Goal: Task Accomplishment & Management: Use online tool/utility

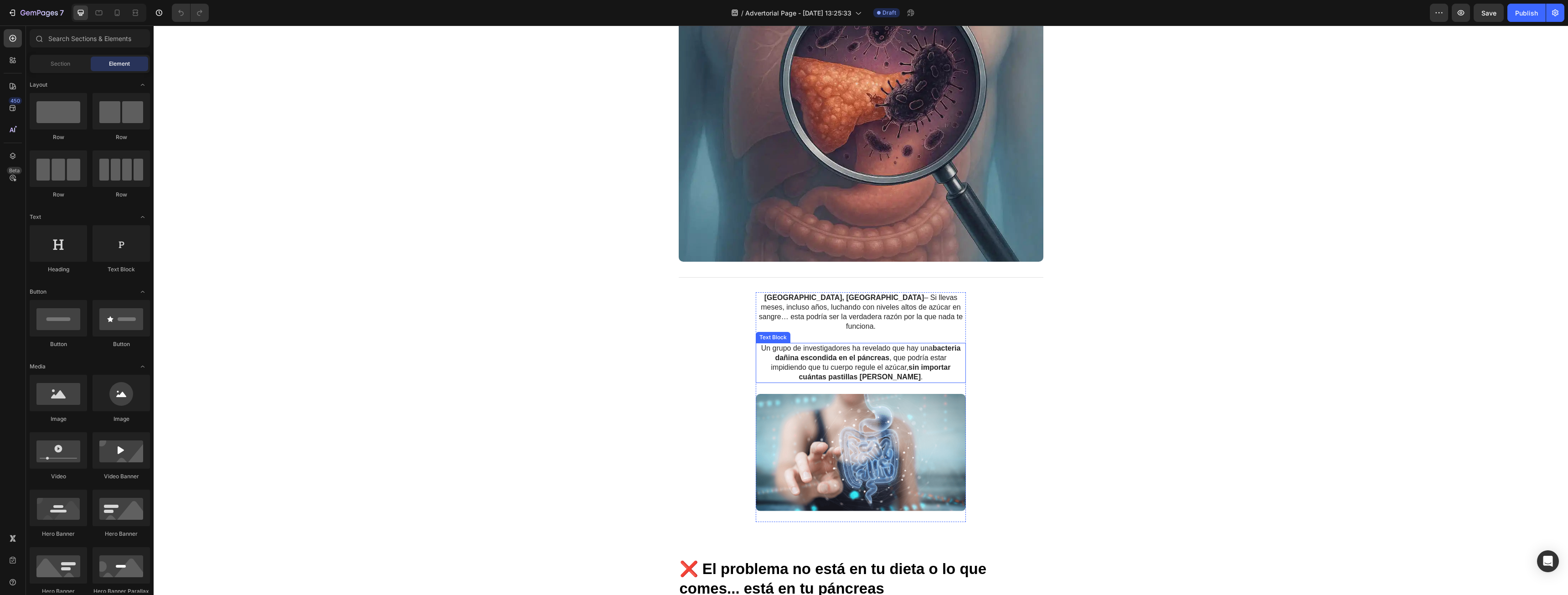
scroll to position [319, 0]
click at [1006, 298] on div "[GEOGRAPHIC_DATA], [GEOGRAPHIC_DATA] – Si llevas meses, incluso años, luchando …" at bounding box center [861, 406] width 365 height 230
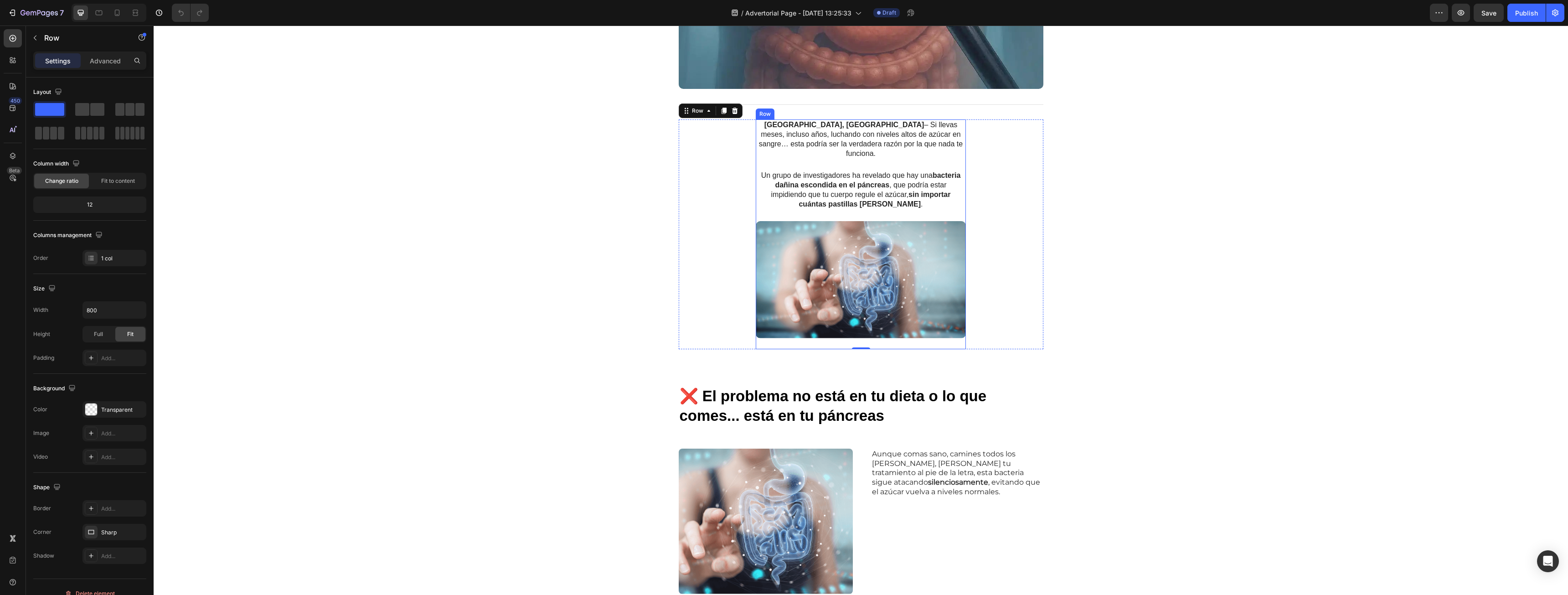
scroll to position [547, 0]
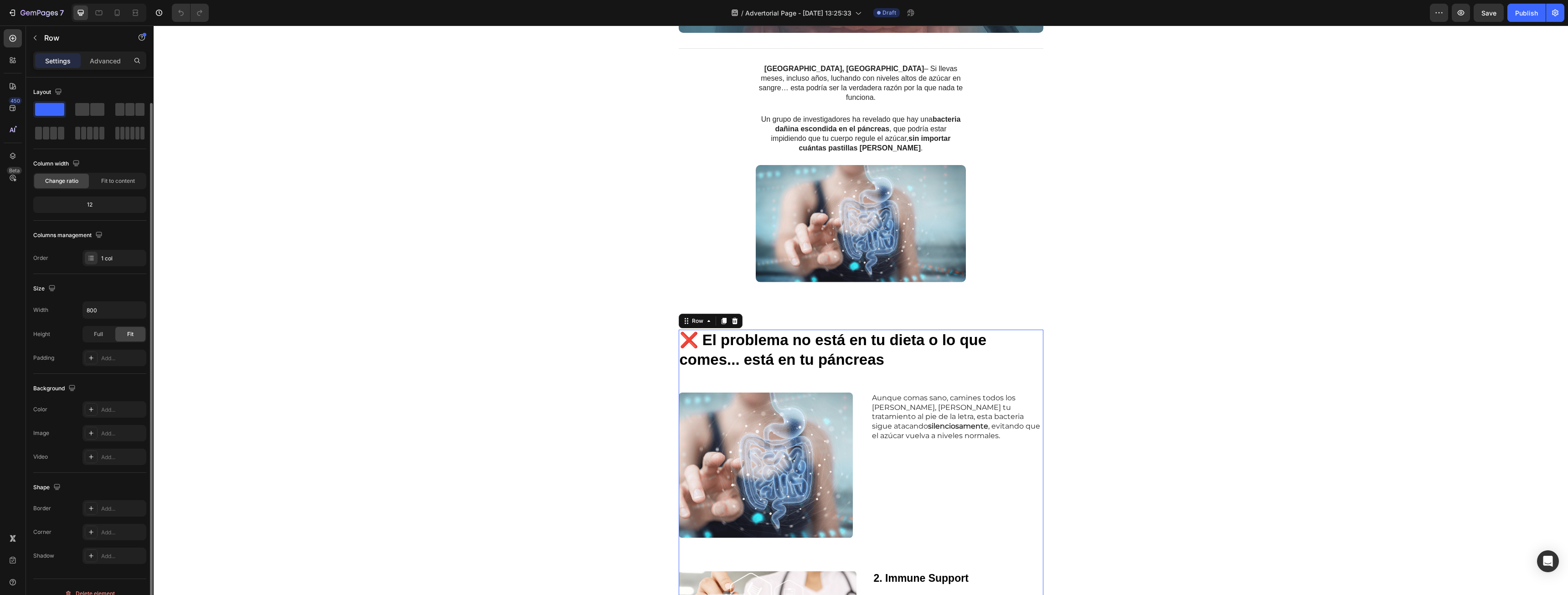
scroll to position [13, 0]
click at [104, 294] on input "800" at bounding box center [114, 297] width 63 height 16
click at [135, 294] on icon "button" at bounding box center [138, 297] width 9 height 9
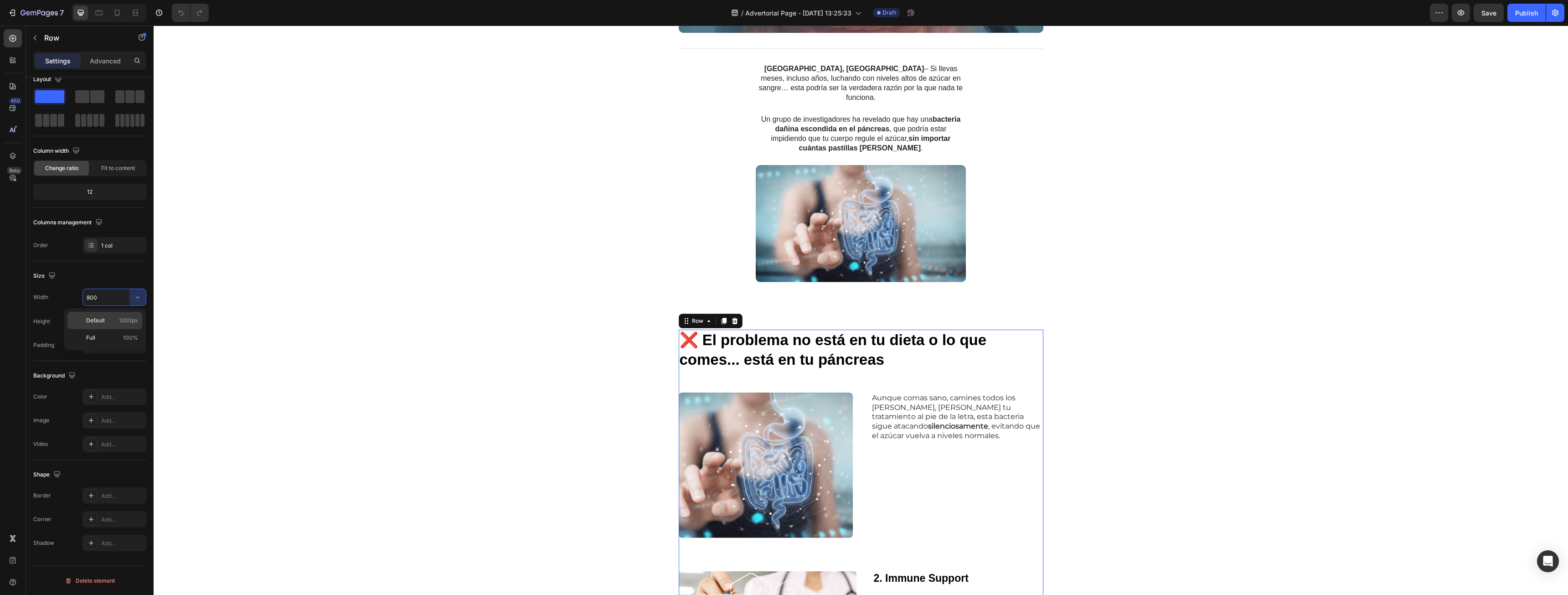
click at [124, 329] on div "Default 1200px" at bounding box center [105, 338] width 75 height 17
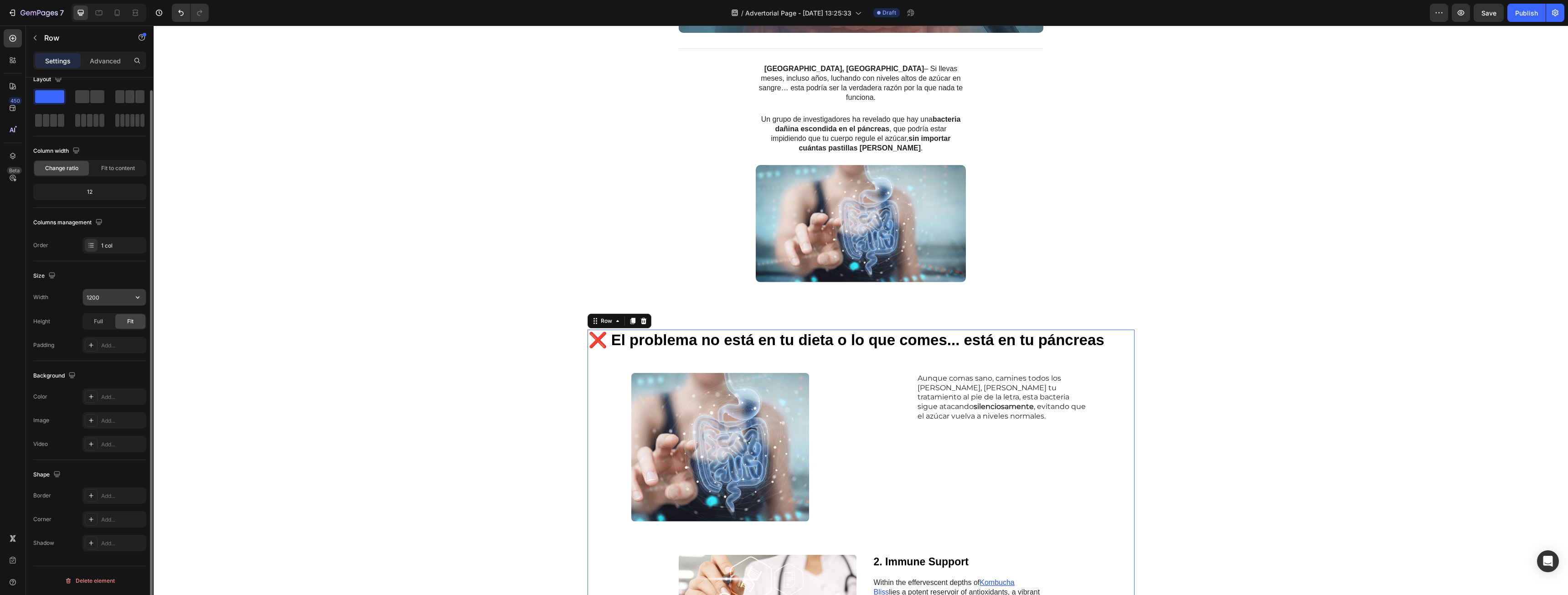
click at [131, 294] on button "button" at bounding box center [138, 297] width 16 height 16
click at [102, 286] on div "Size Width 1200 Height Full Fit Padding Add..." at bounding box center [90, 311] width 113 height 100
click at [104, 298] on input "1200" at bounding box center [114, 297] width 63 height 16
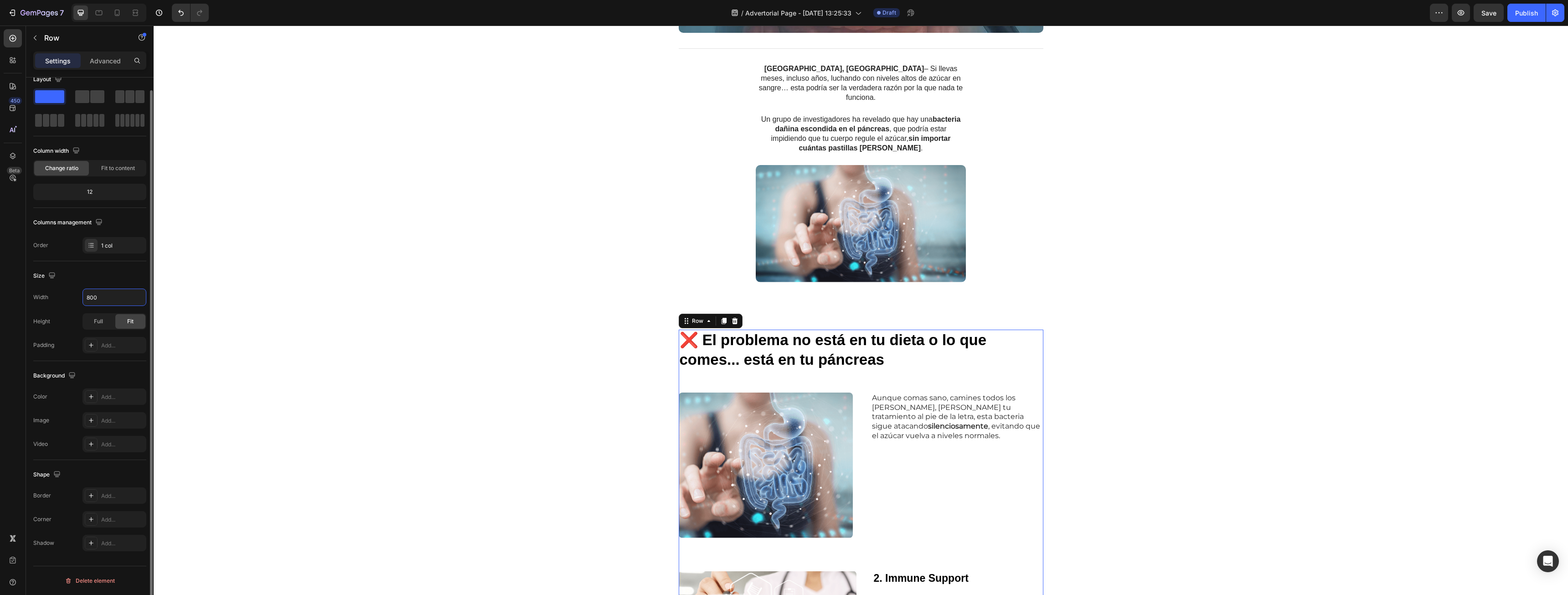
type input "800"
click at [32, 370] on div "Layout Column width Change ratio Fit to content 12 Columns management Order 1 c…" at bounding box center [90, 343] width 128 height 557
click at [9, 370] on div "450 Beta" at bounding box center [13, 279] width 18 height 500
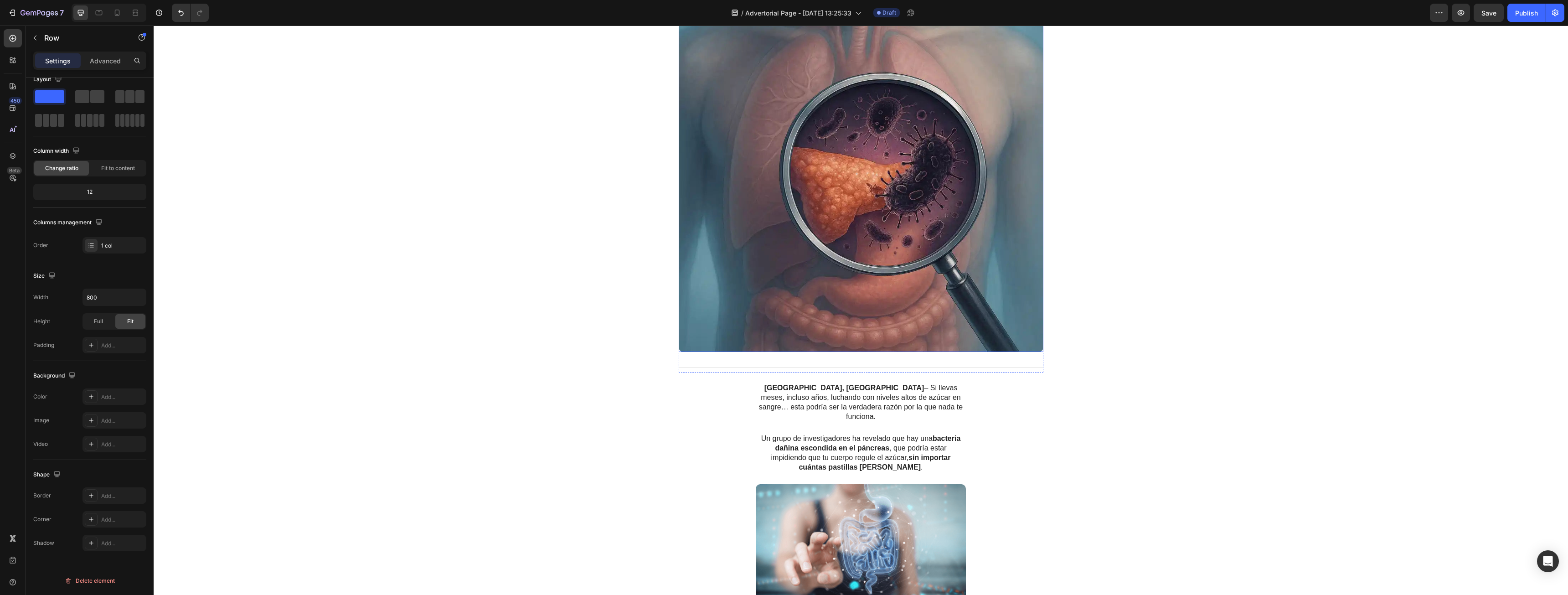
scroll to position [365, 0]
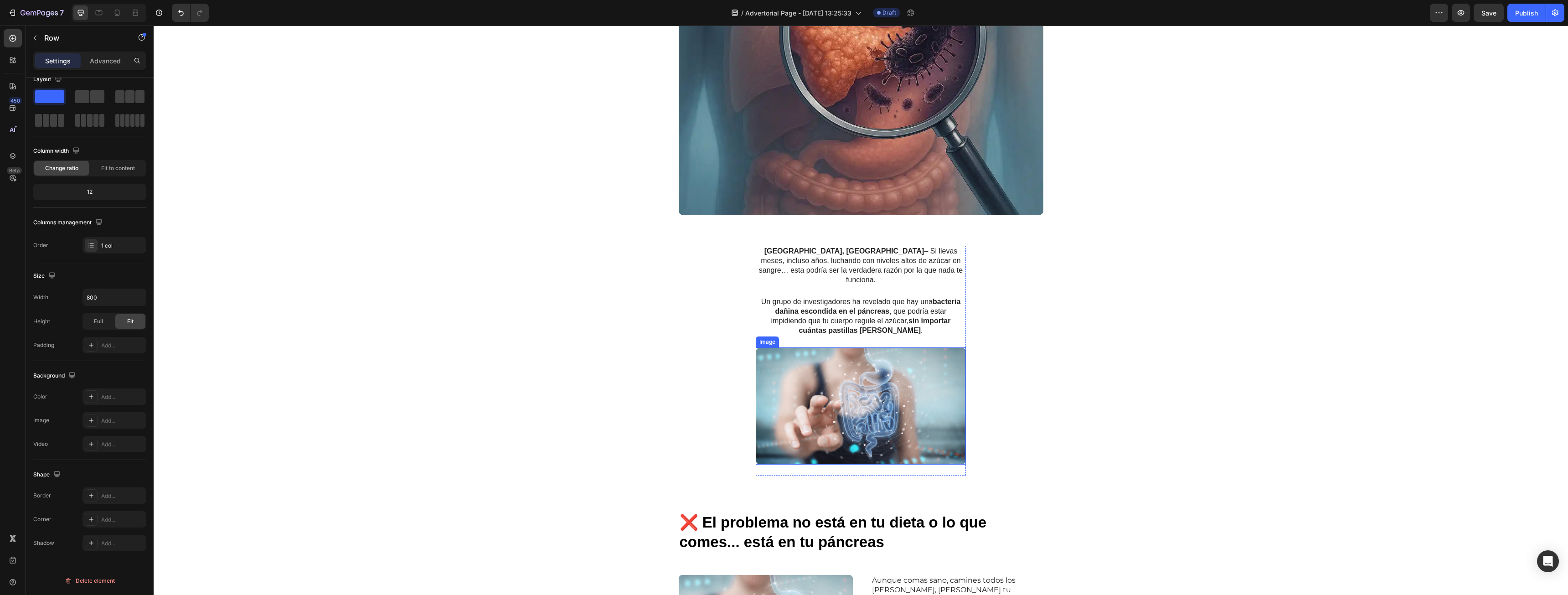
click at [901, 348] on img at bounding box center [861, 406] width 210 height 117
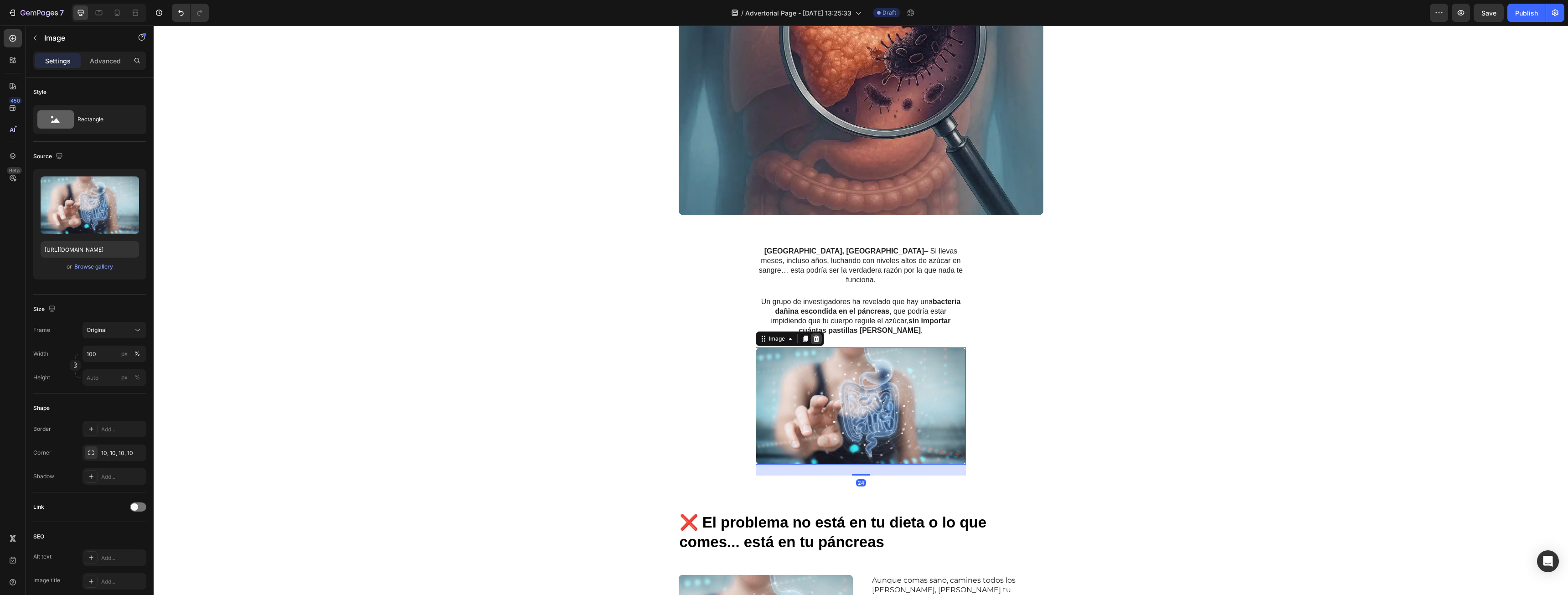
click at [814, 335] on icon at bounding box center [817, 338] width 6 height 6
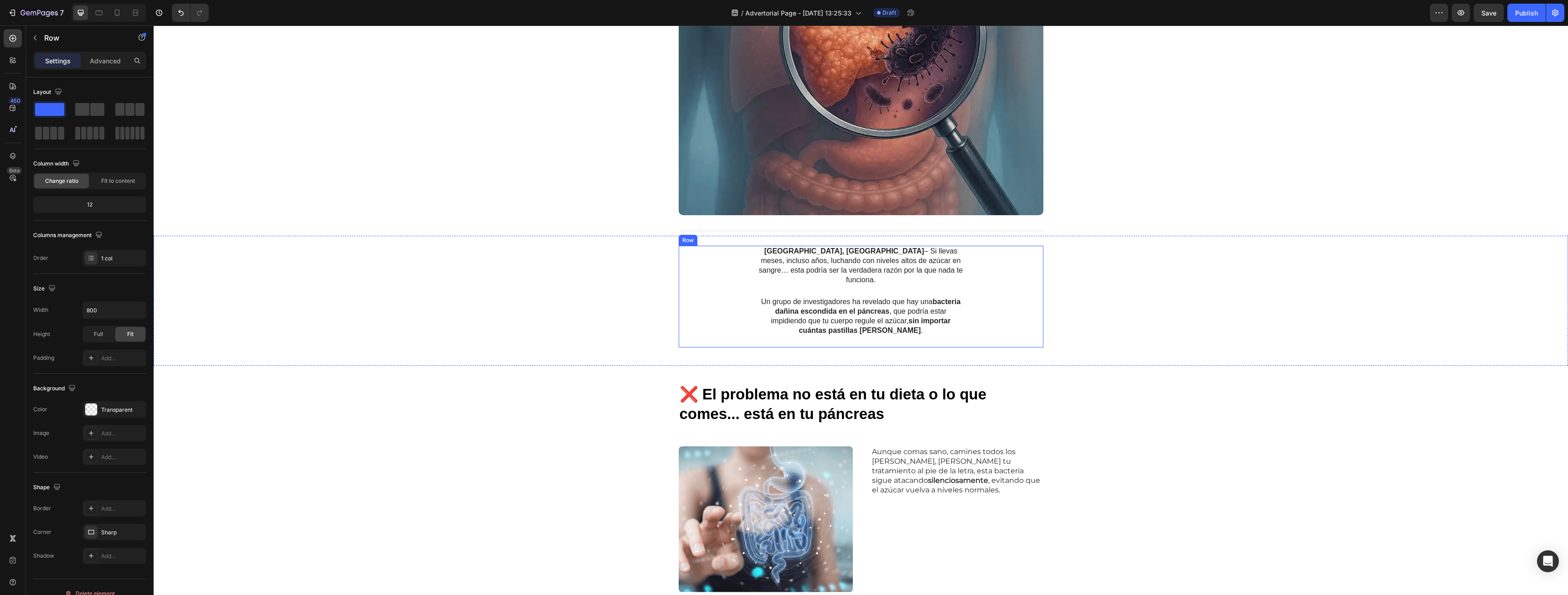
click at [718, 309] on div "[GEOGRAPHIC_DATA], [GEOGRAPHIC_DATA] – Si llevas meses, incluso años, luchando …" at bounding box center [861, 297] width 365 height 101
click at [97, 61] on p "Advanced" at bounding box center [105, 61] width 31 height 10
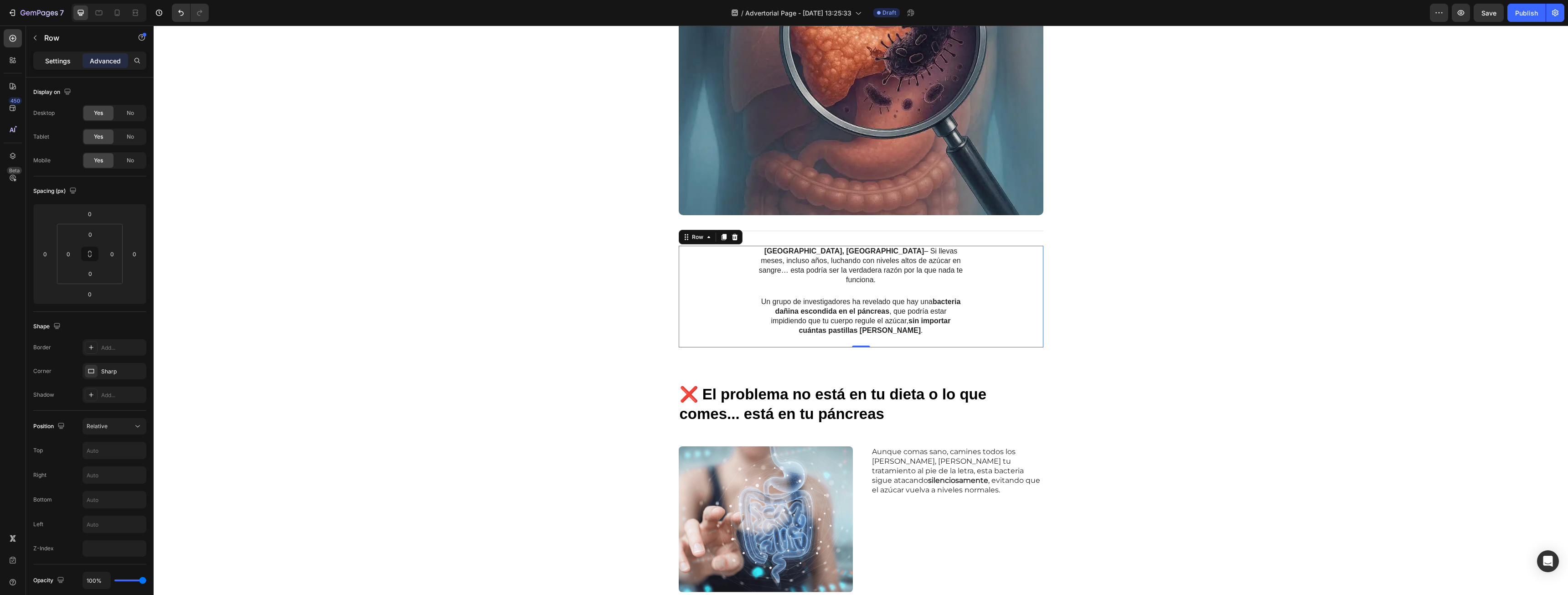
click at [71, 61] on div "Settings" at bounding box center [58, 61] width 46 height 15
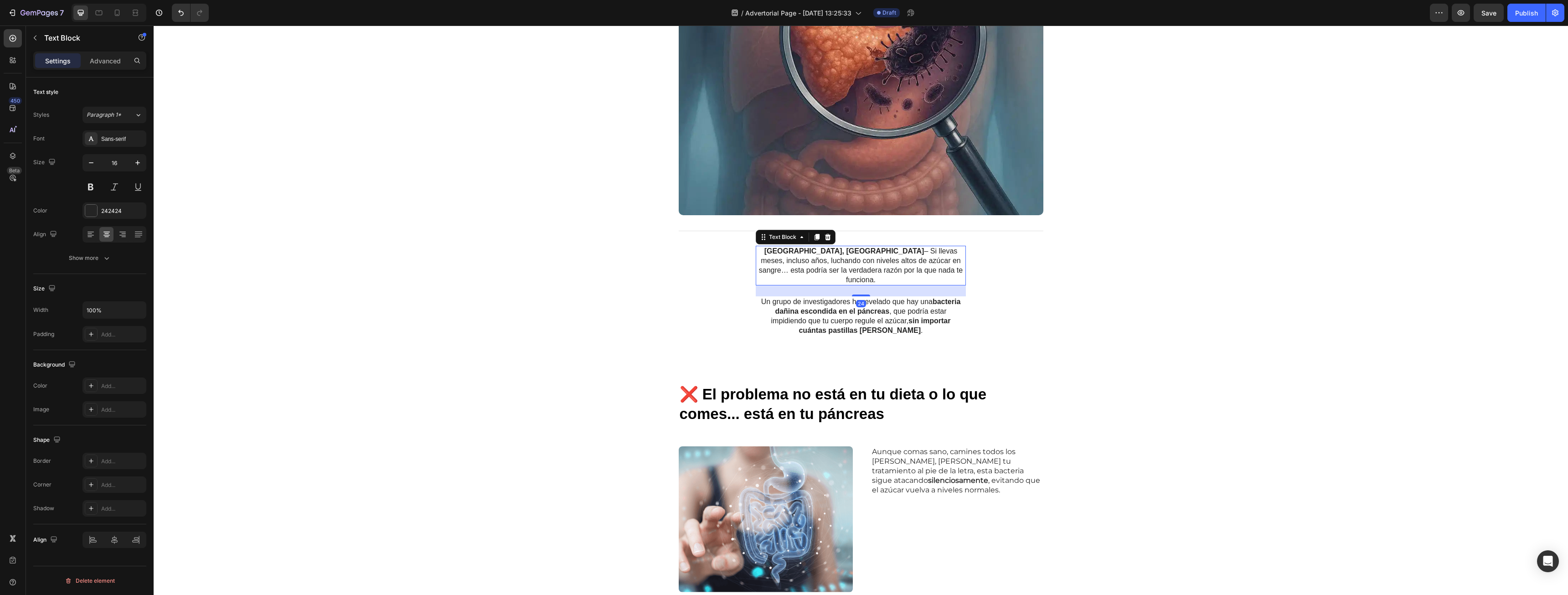
click at [921, 247] on p "[GEOGRAPHIC_DATA], [GEOGRAPHIC_DATA] – Si llevas meses, incluso años, luchando …" at bounding box center [861, 266] width 208 height 38
click at [111, 8] on div at bounding box center [117, 13] width 15 height 15
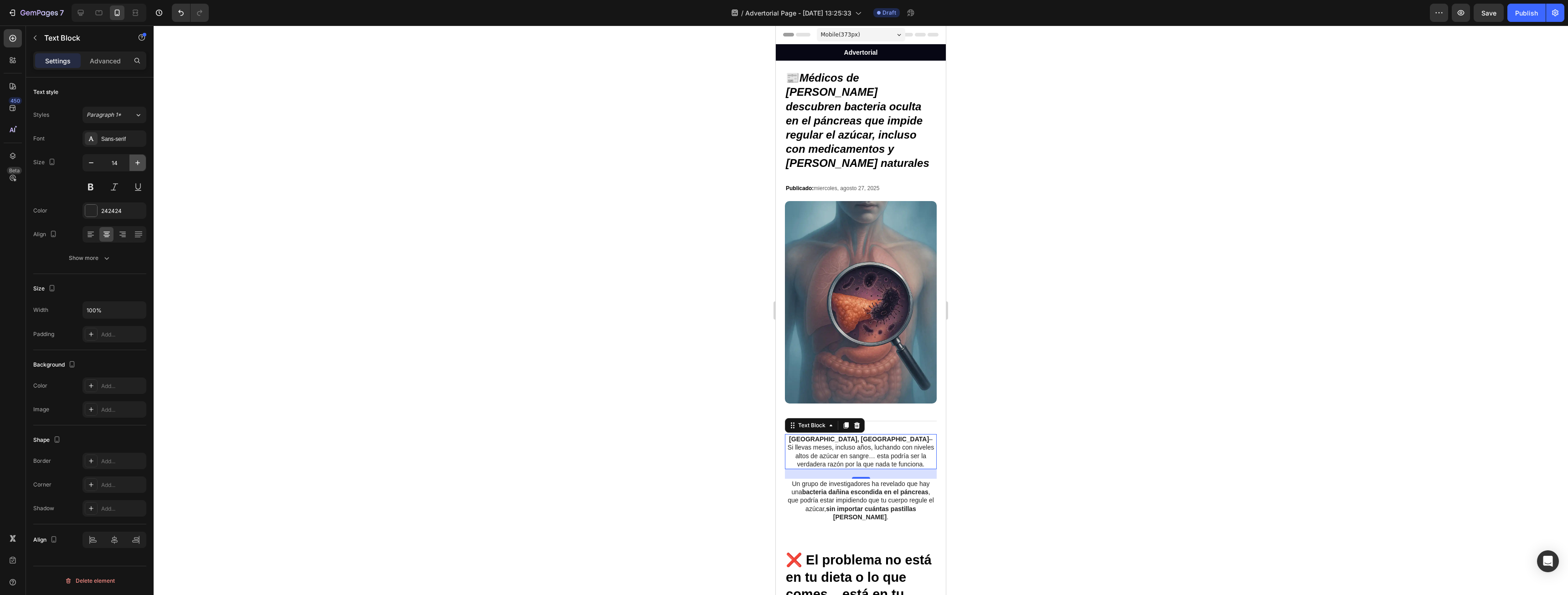
click at [138, 164] on icon "button" at bounding box center [137, 163] width 4 height 4
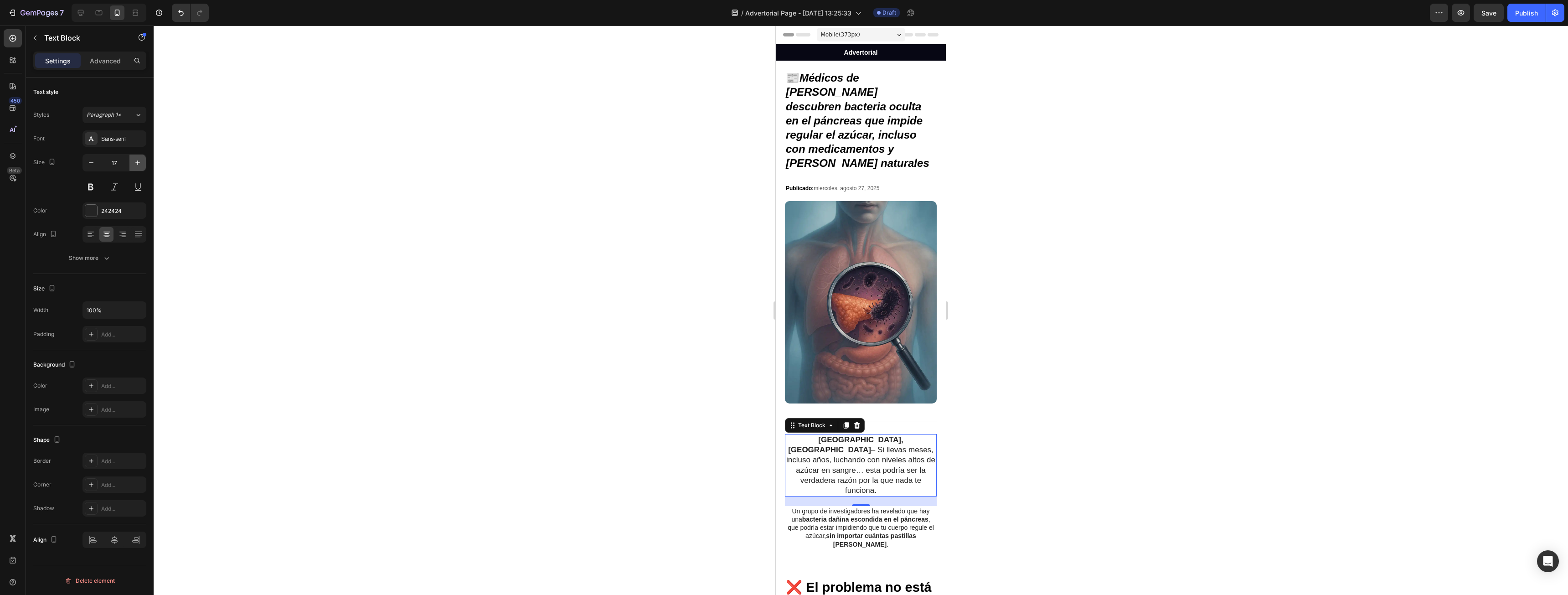
click at [138, 164] on icon "button" at bounding box center [137, 163] width 4 height 4
type input "18"
click at [890, 536] on strong "sin importar cuántas pastillas [PERSON_NAME]" at bounding box center [871, 543] width 90 height 15
click at [135, 163] on icon "button" at bounding box center [138, 163] width 9 height 9
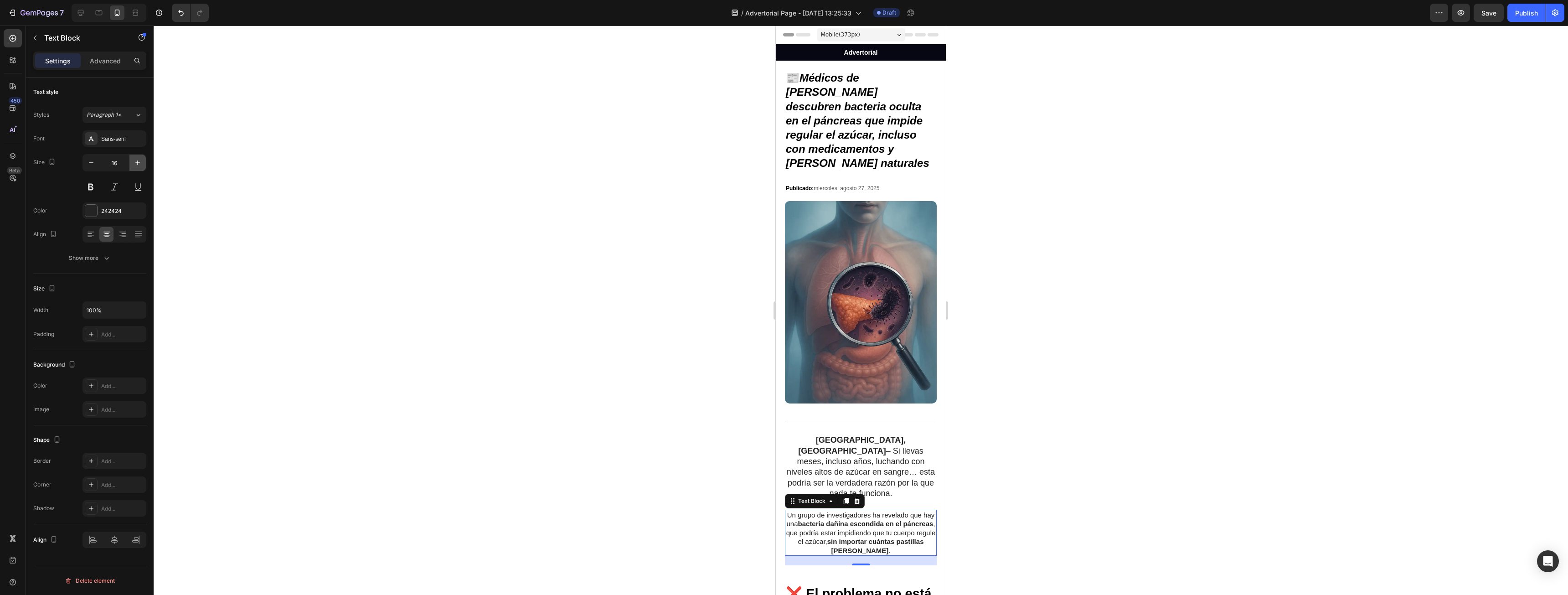
click at [135, 163] on icon "button" at bounding box center [138, 163] width 9 height 9
click at [135, 163] on icon "button" at bounding box center [138, 163] width 9 height 9
type input "18"
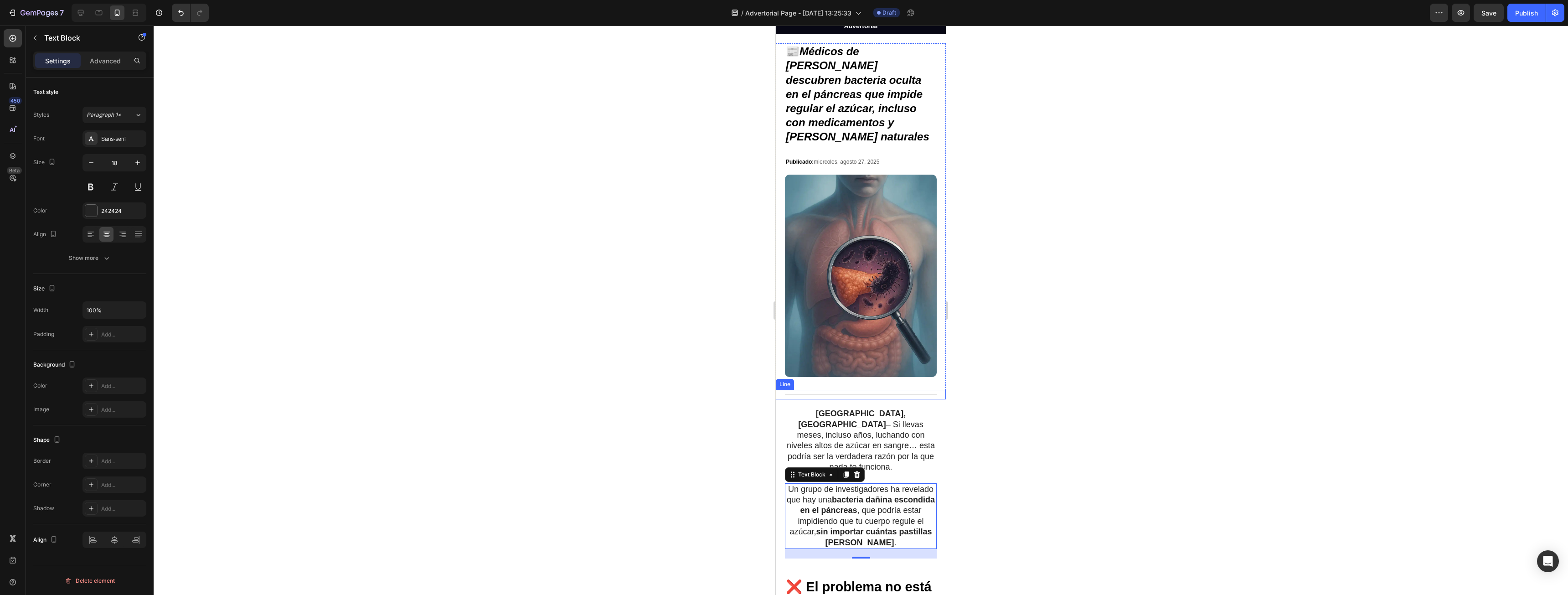
scroll to position [91, 0]
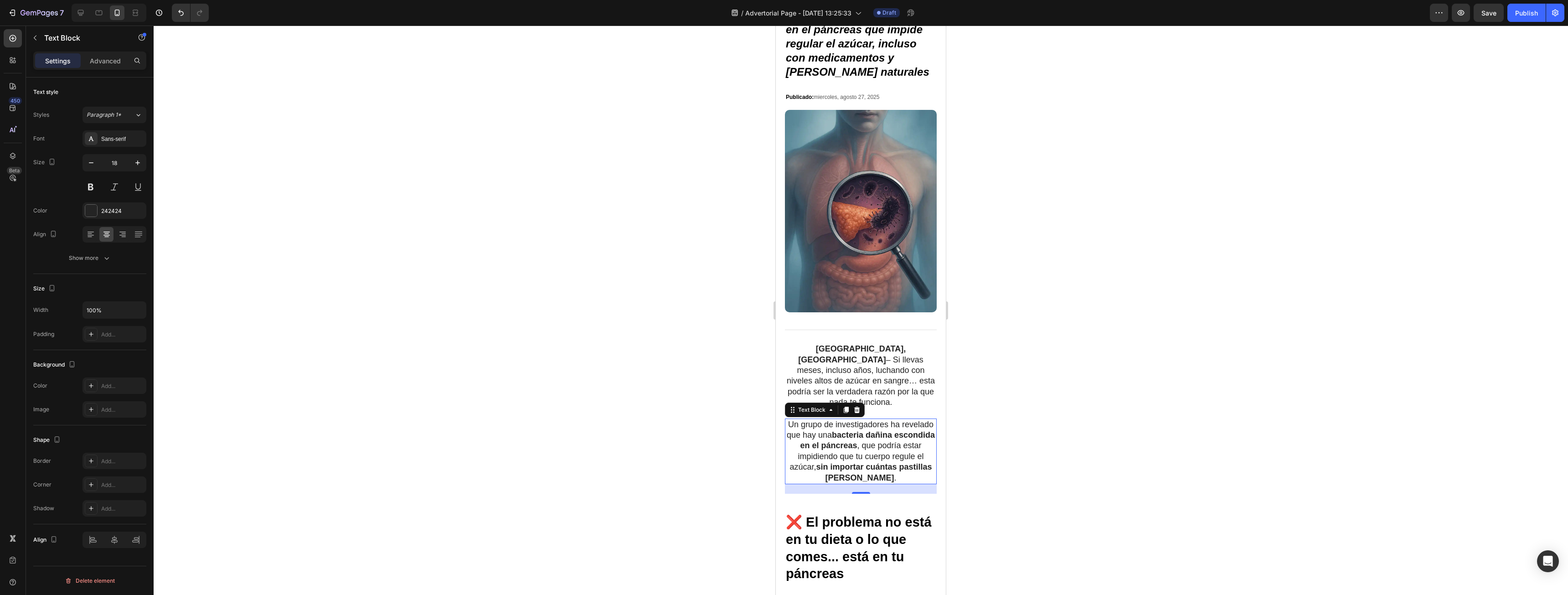
click at [1009, 421] on div at bounding box center [861, 310] width 1415 height 569
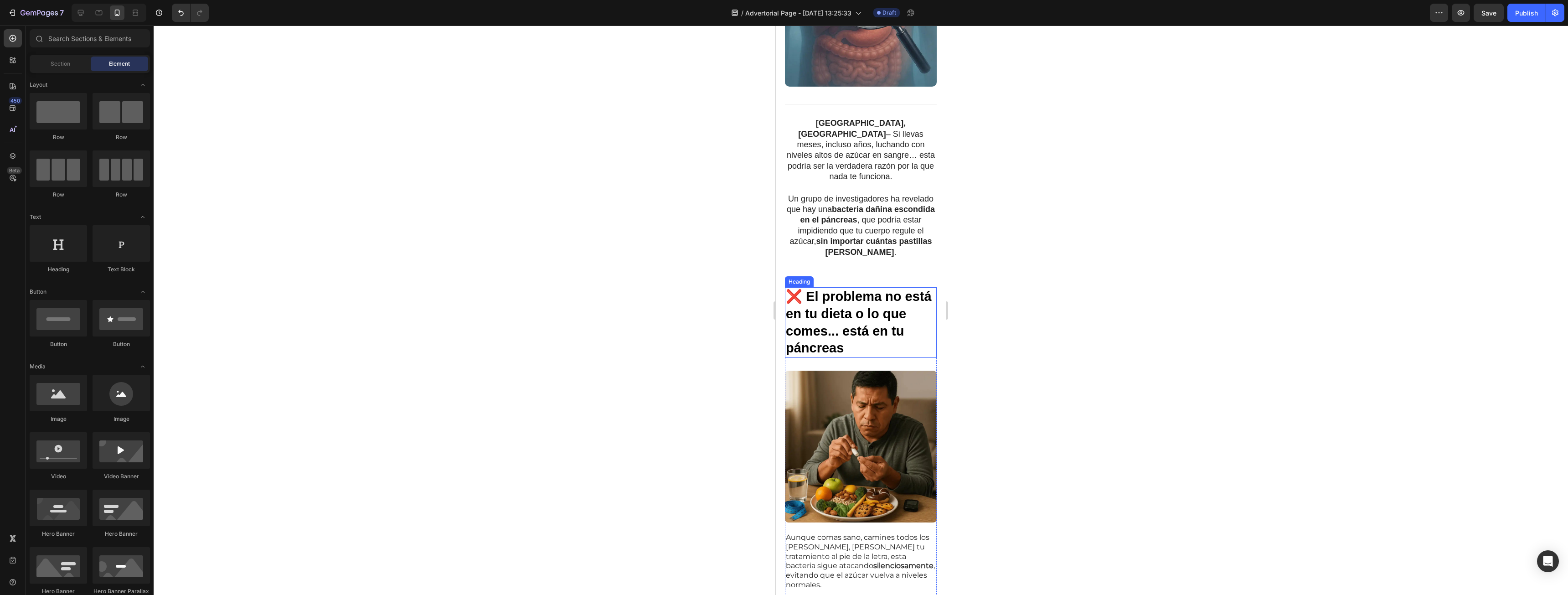
scroll to position [319, 0]
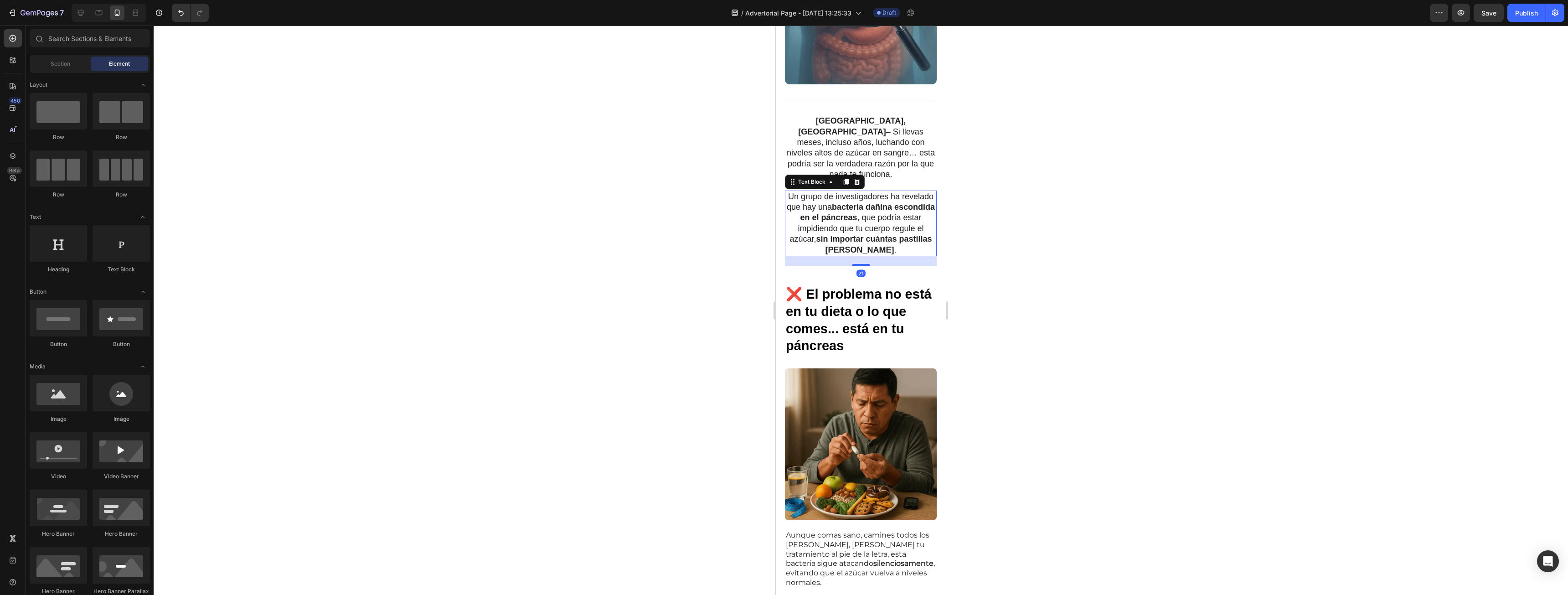
click at [897, 202] on strong "bacteria dañina escondida en el páncreas" at bounding box center [867, 212] width 135 height 19
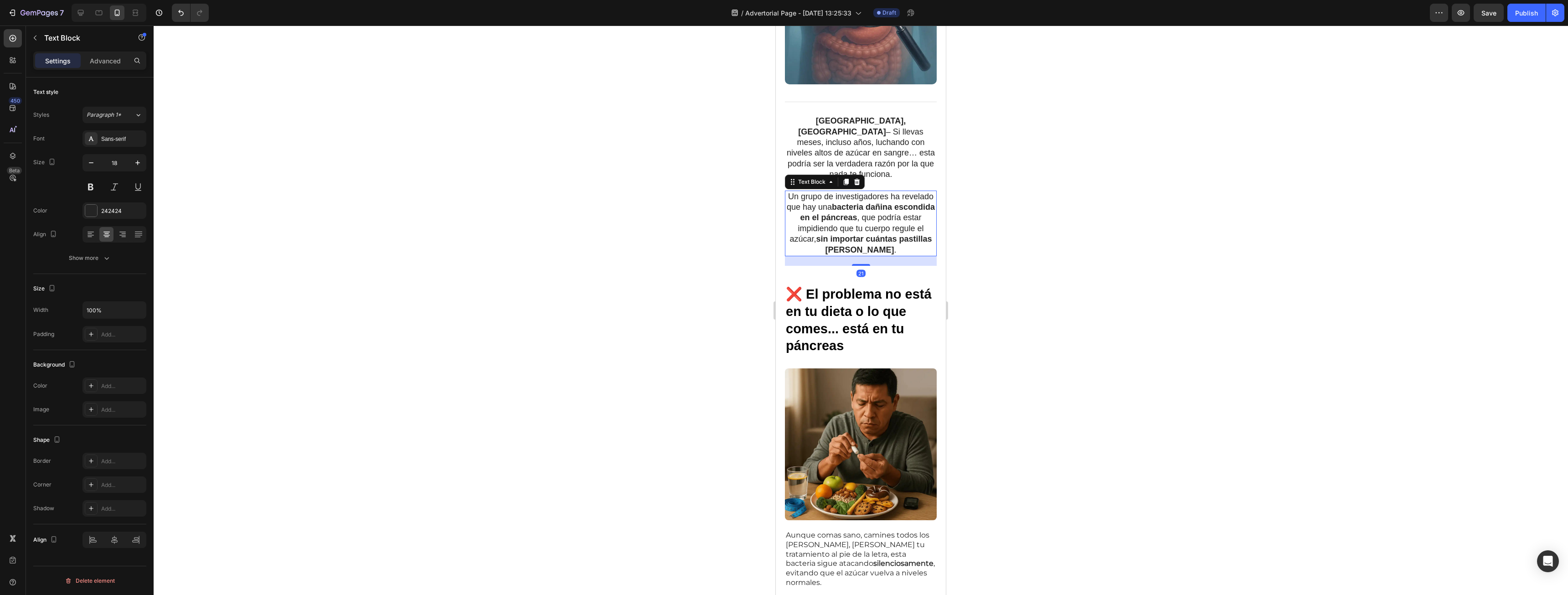
click at [905, 192] on p "Un grupo de investigadores ha revelado que hay una bacteria dañina escondida en…" at bounding box center [861, 224] width 150 height 64
click at [903, 192] on p "Un grupo de investigadores ha revelado que hay una bacteria dañina escondida en…" at bounding box center [861, 224] width 150 height 64
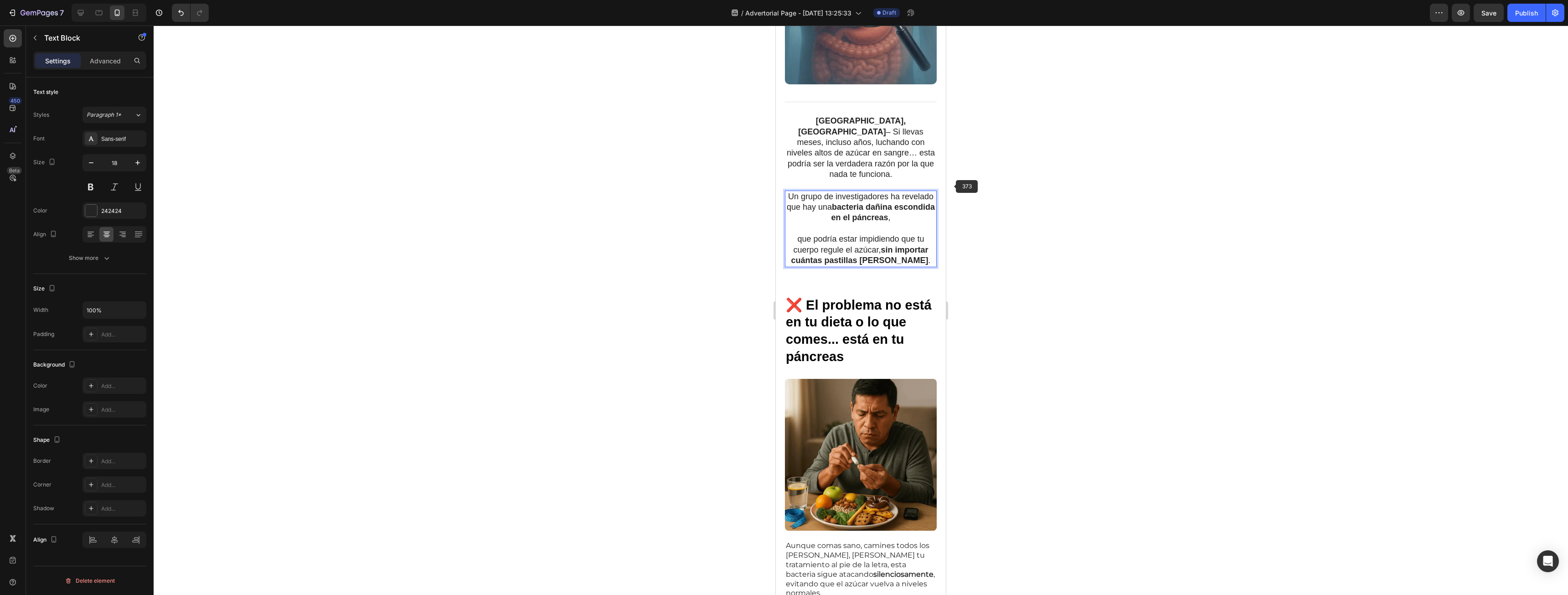
click at [952, 186] on div at bounding box center [861, 310] width 1415 height 569
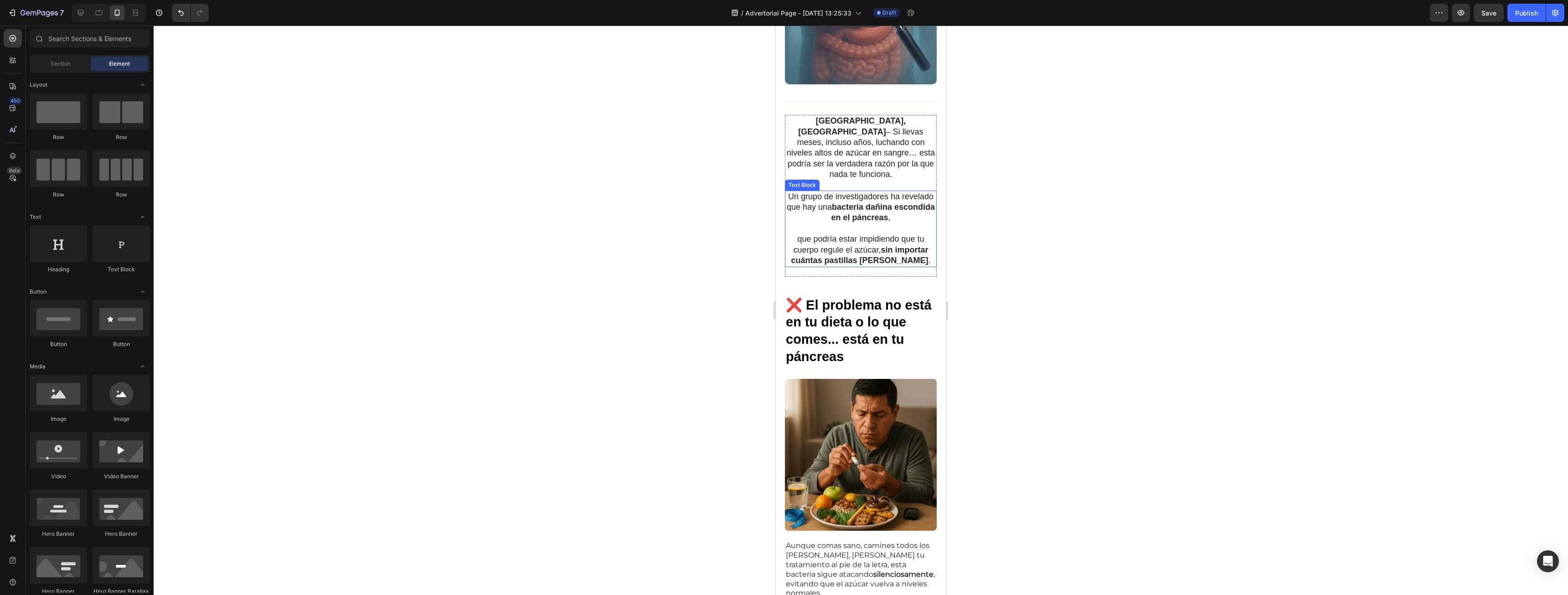
click at [793, 234] on p "que podría estar impidiendo que tu cuerpo regule el azúcar, sin importar cuánta…" at bounding box center [861, 250] width 150 height 32
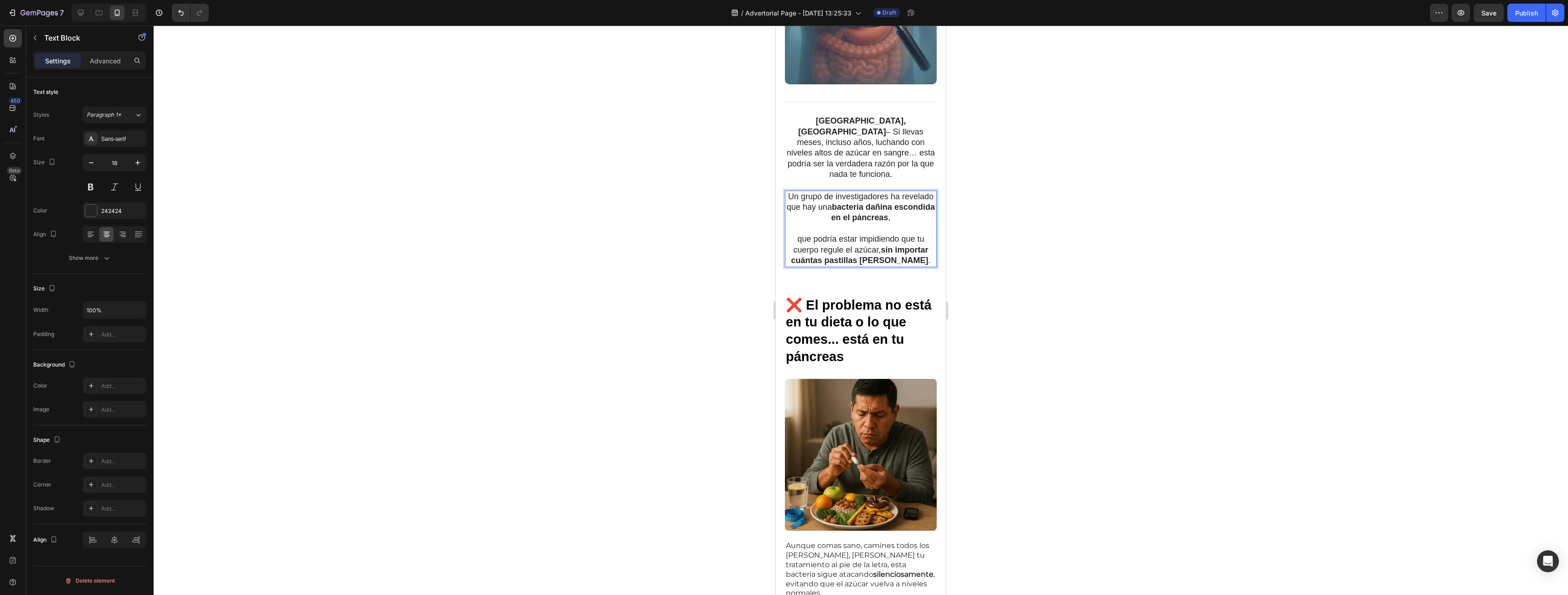
click at [796, 234] on p "que podría estar impidiendo que tu cuerpo regule el azúcar, sin importar cuánta…" at bounding box center [861, 250] width 150 height 32
click at [808, 234] on p "Que podría estar impidiendo que tu cuerpo regule el azúcar, sin importar cuánta…" at bounding box center [861, 250] width 150 height 32
click at [1041, 358] on div at bounding box center [861, 310] width 1415 height 569
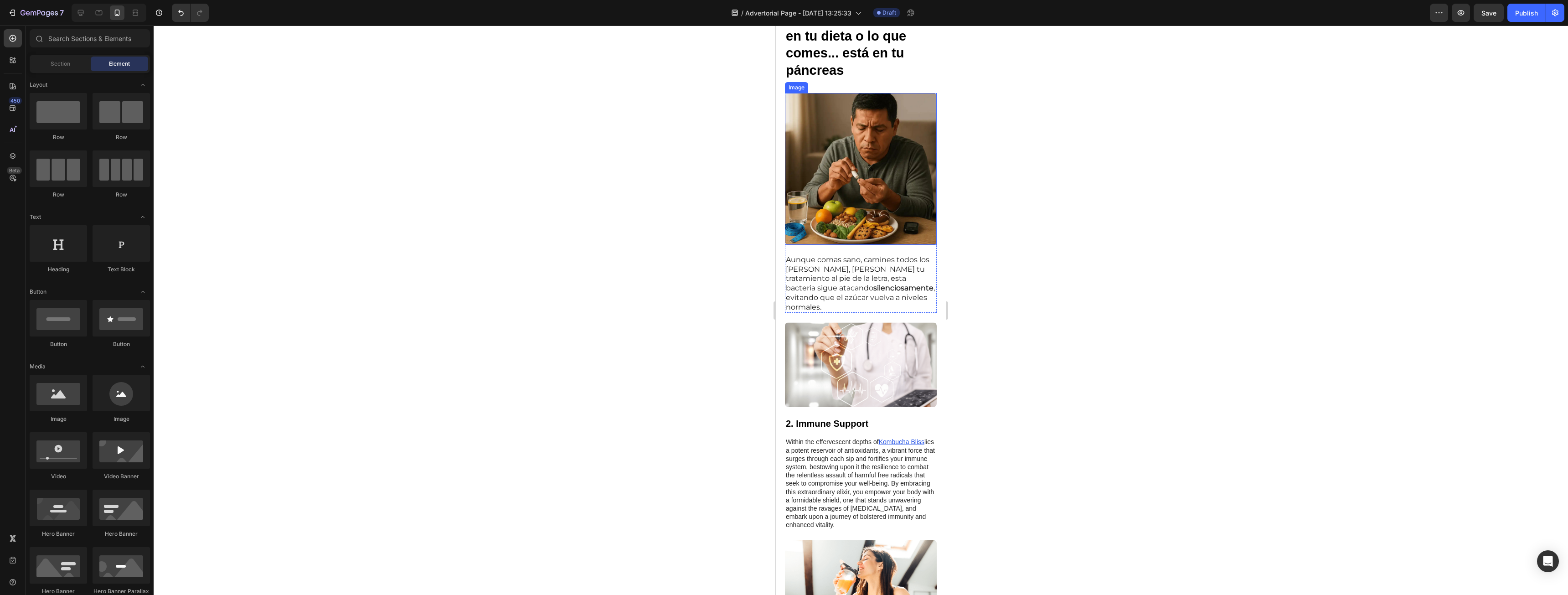
scroll to position [593, 0]
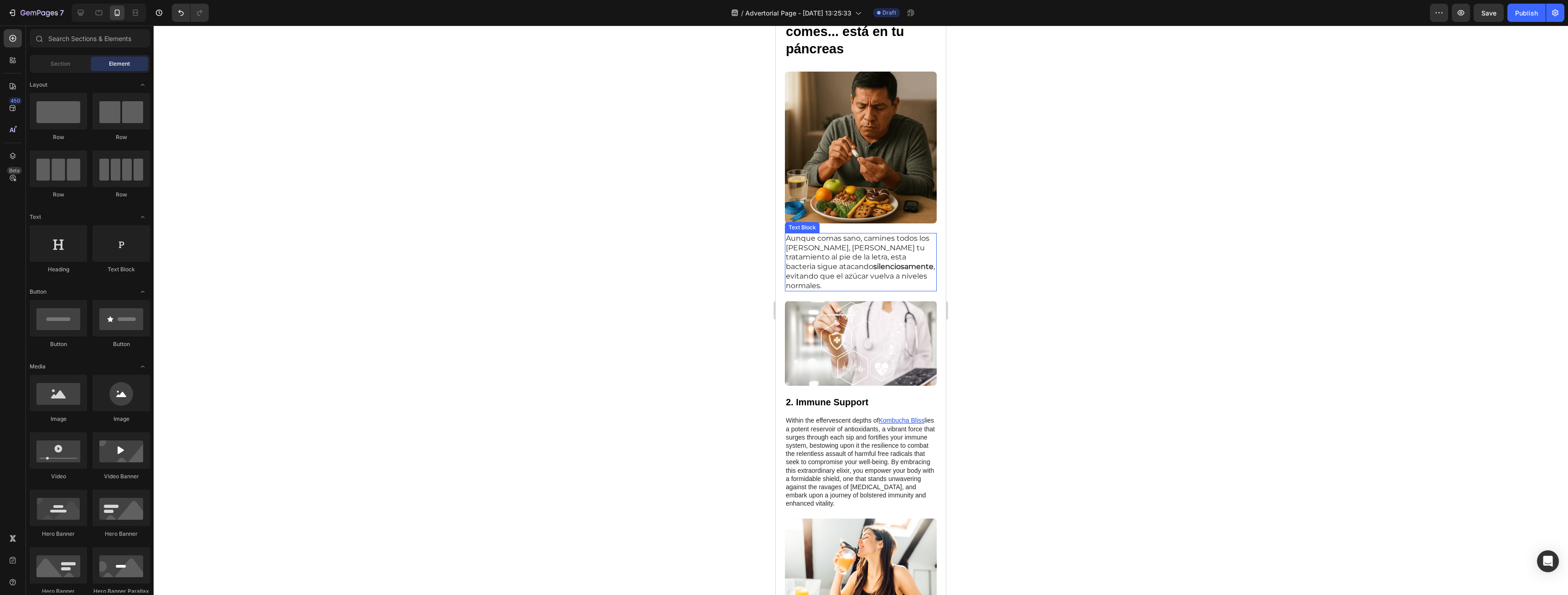
click at [839, 253] on p "Aunque comas sano, camines todos los [PERSON_NAME], [PERSON_NAME] tu tratamient…" at bounding box center [861, 262] width 150 height 57
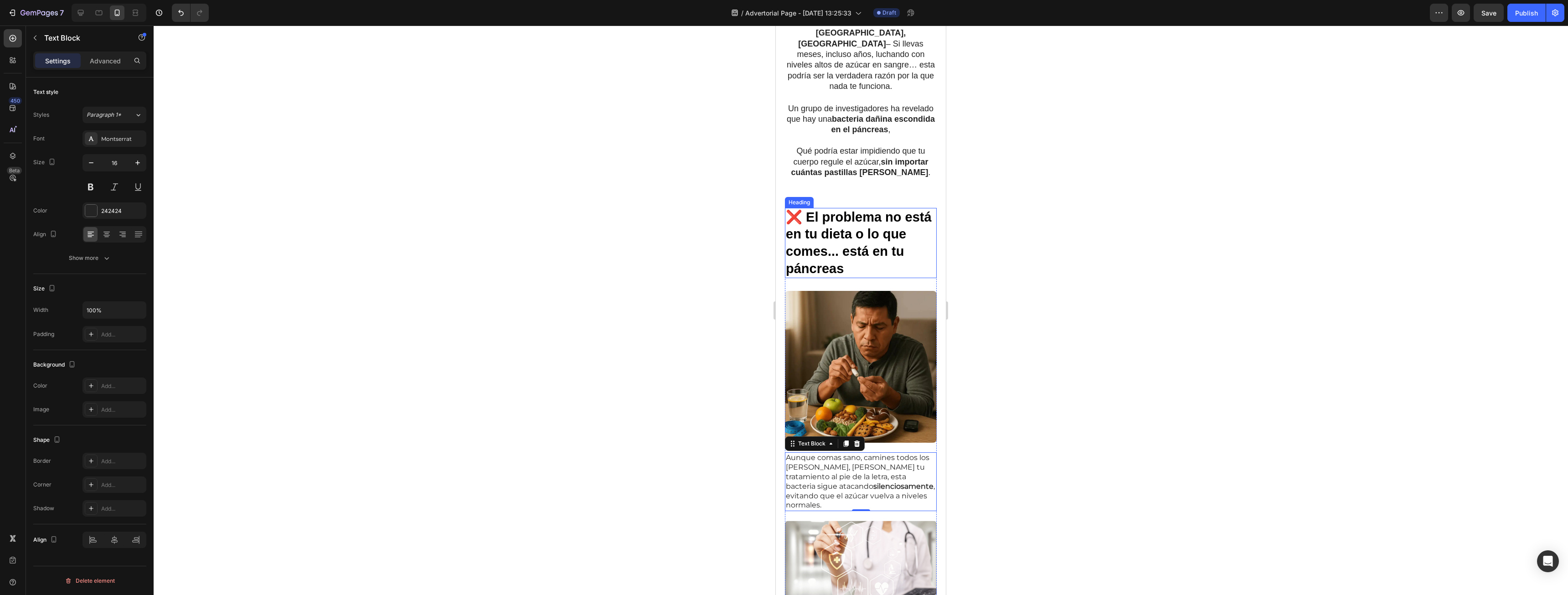
scroll to position [547, 0]
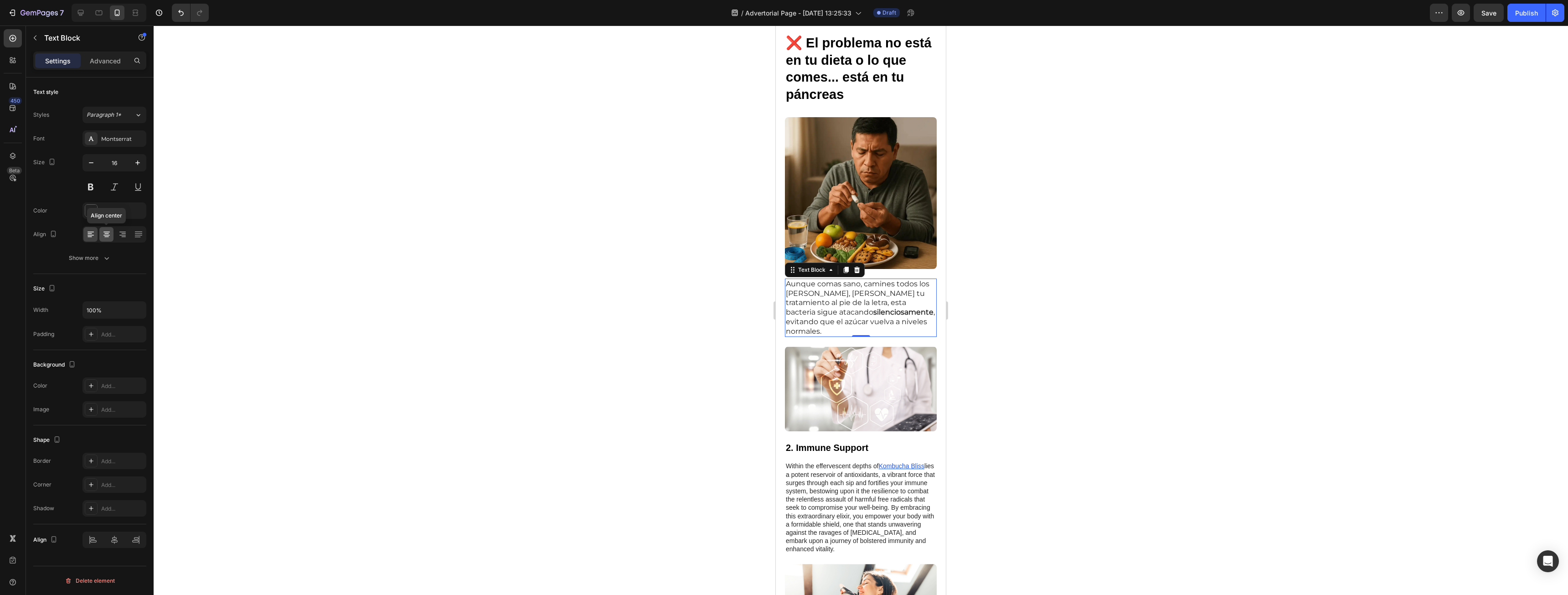
click at [106, 232] on icon at bounding box center [107, 231] width 6 height 1
click at [138, 164] on icon "button" at bounding box center [137, 163] width 4 height 4
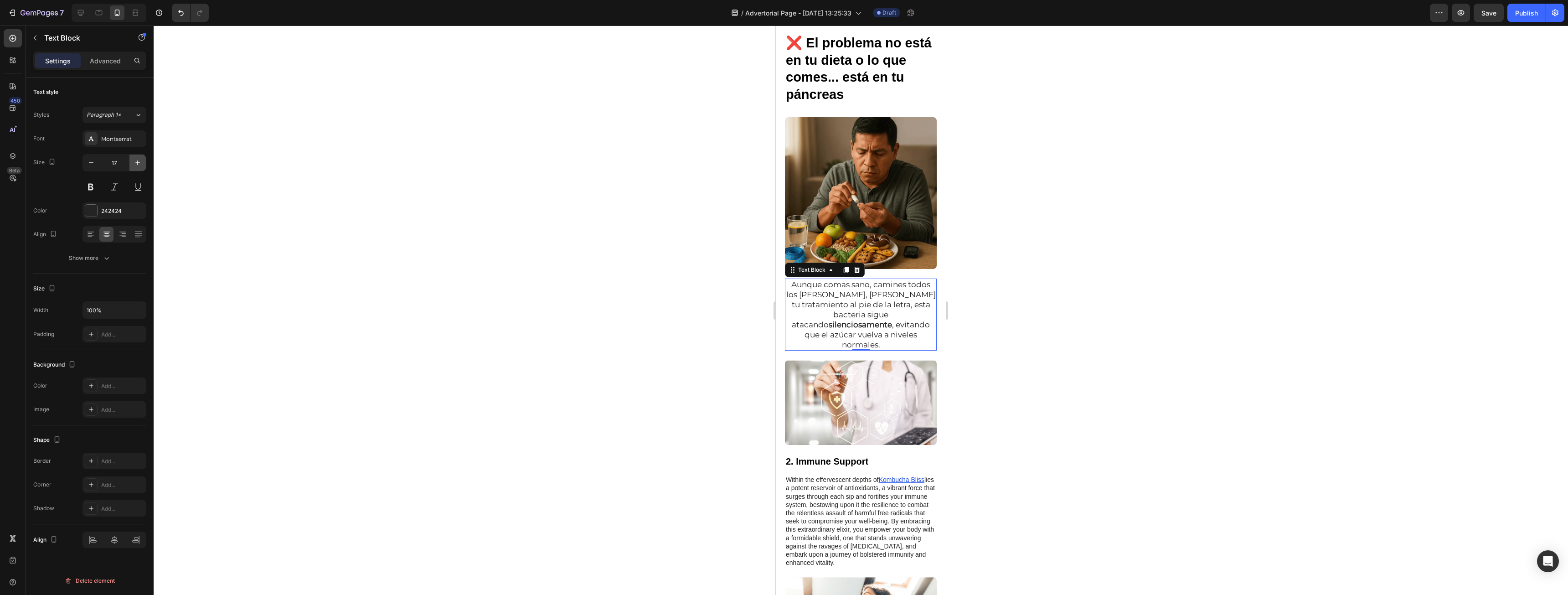
click at [138, 164] on icon "button" at bounding box center [137, 163] width 4 height 4
type input "18"
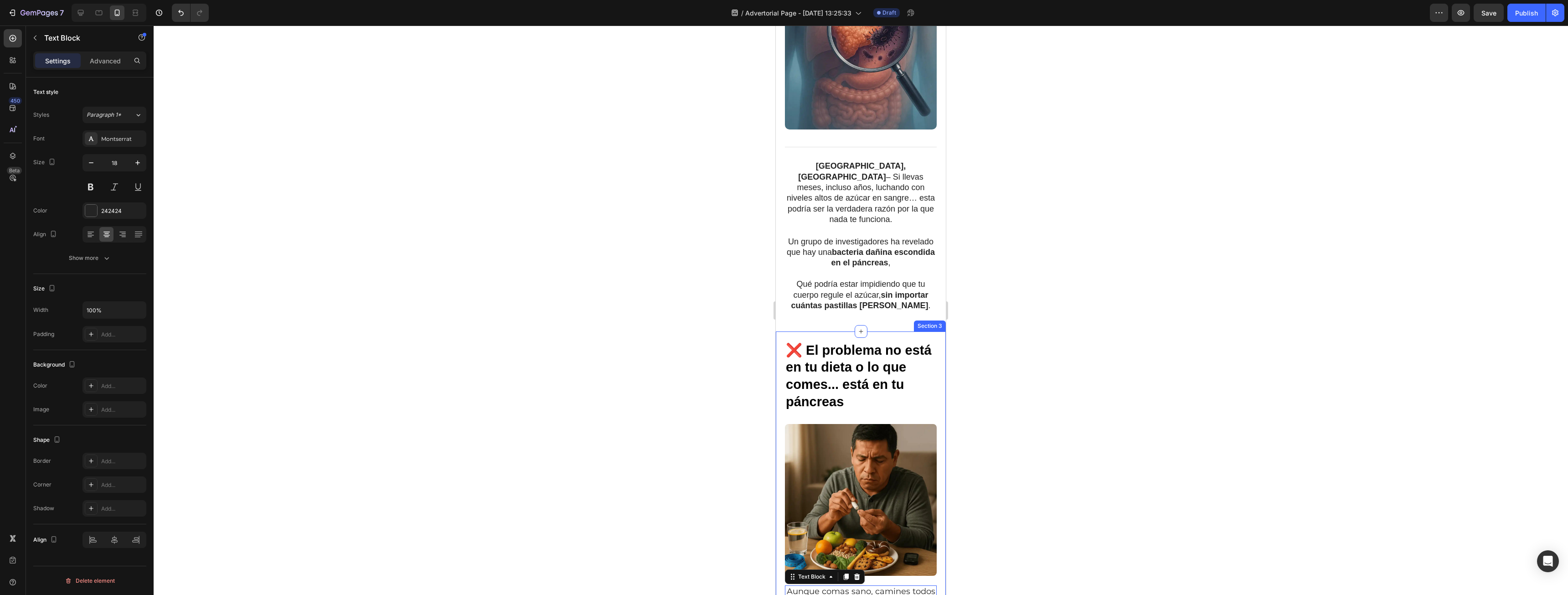
scroll to position [273, 0]
click at [815, 269] on p at bounding box center [861, 274] width 150 height 10
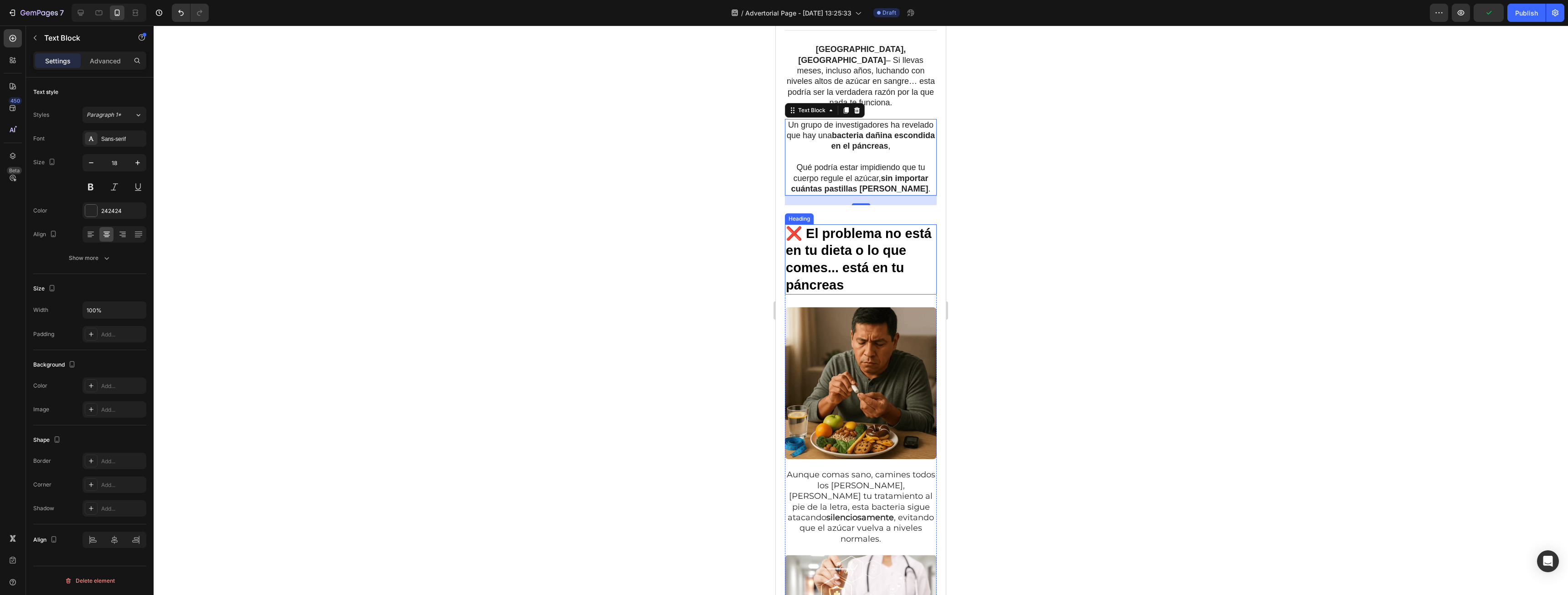
scroll to position [410, 0]
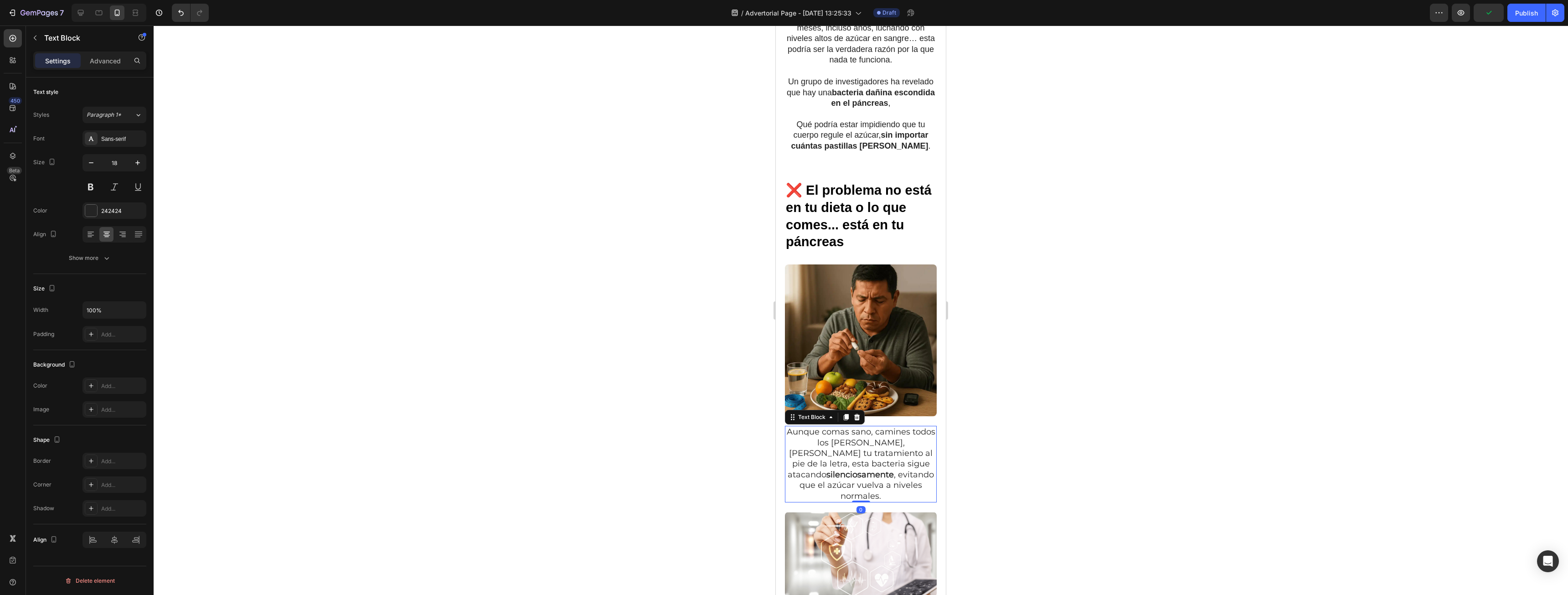
click at [852, 429] on p "Aunque comas sano, camines todos los [PERSON_NAME], [PERSON_NAME] tu tratamient…" at bounding box center [861, 464] width 150 height 75
click at [856, 134] on strong "sin importar cuántas pastillas [PERSON_NAME]" at bounding box center [859, 140] width 137 height 19
click at [861, 460] on p "Aunque comas sano, camines todos los [PERSON_NAME], [PERSON_NAME] tu tratamient…" at bounding box center [861, 464] width 150 height 75
click at [110, 127] on div "Styles Paragraph 1* Font Montserrat Size 18 Color 242424 Align Show more" at bounding box center [90, 186] width 113 height 160
click at [110, 133] on div "Montserrat" at bounding box center [114, 138] width 64 height 16
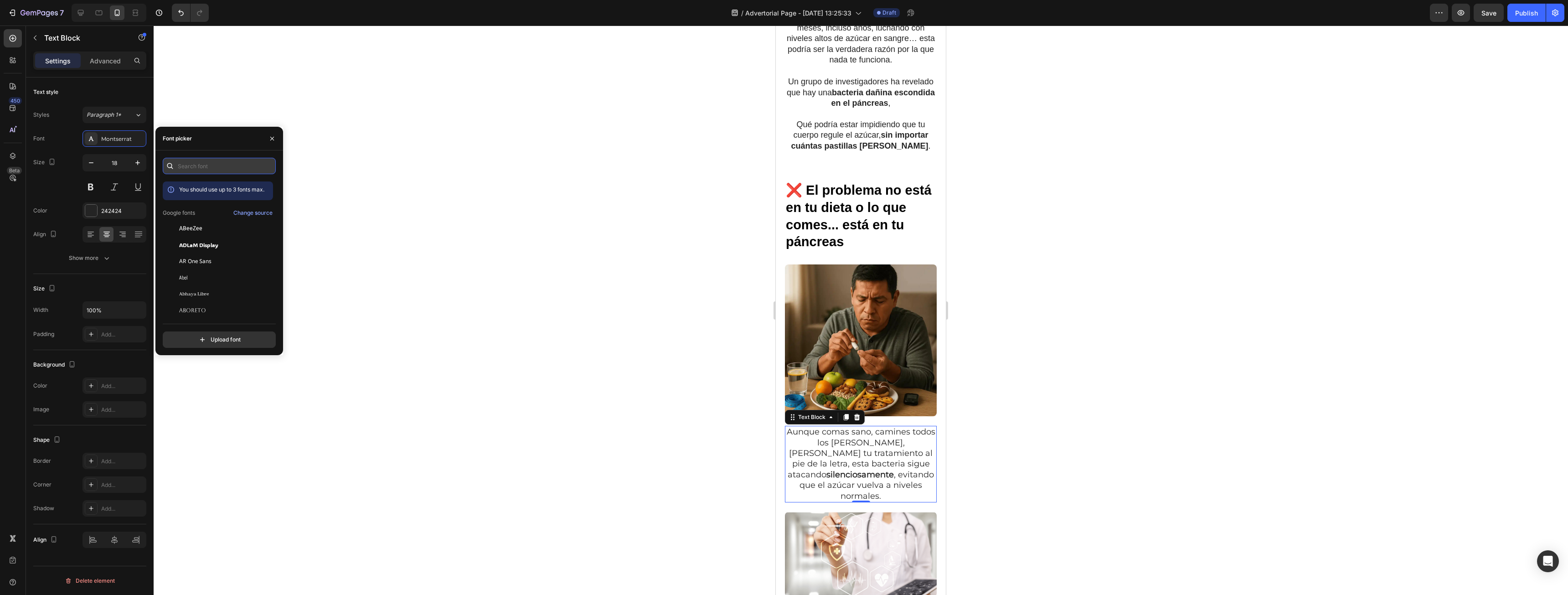
click at [206, 160] on input "text" at bounding box center [219, 166] width 113 height 16
type input "san"
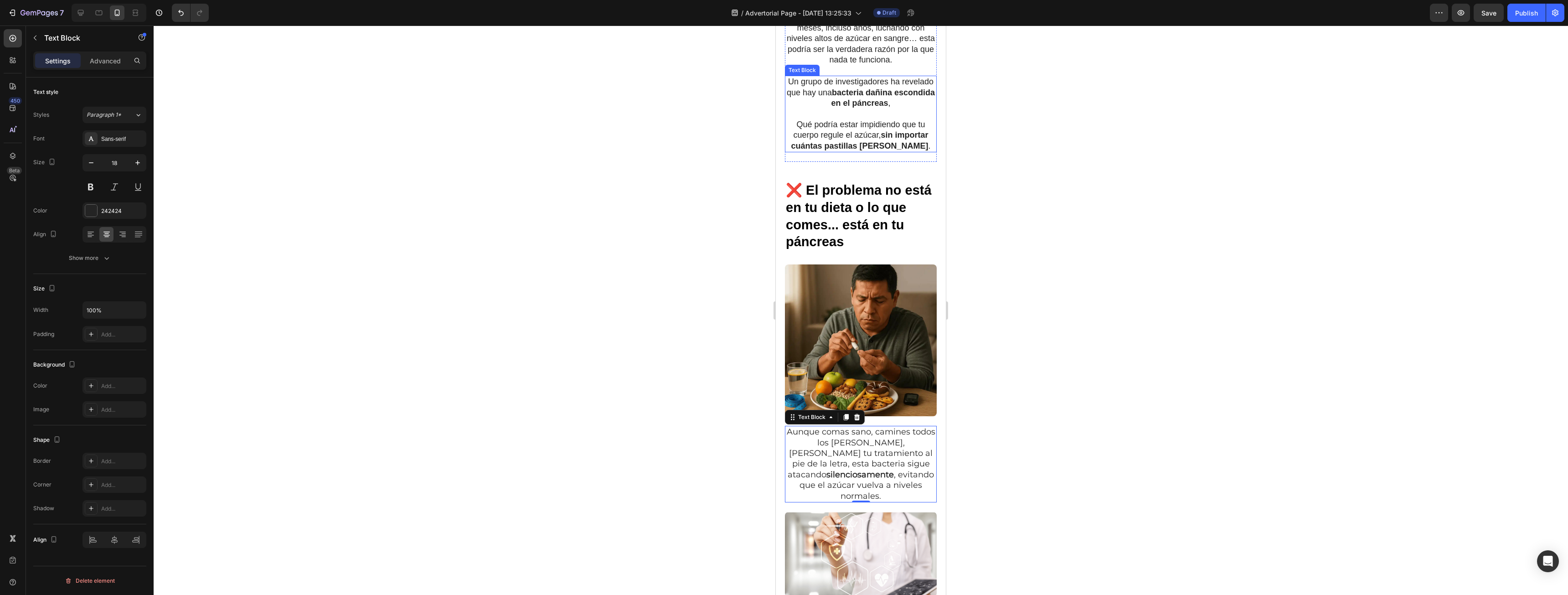
click at [833, 124] on p "Qué podría estar impidiendo que tu cuerpo regule el azúcar, sin importar cuánta…" at bounding box center [861, 135] width 150 height 32
click at [113, 134] on div "Sans-serif" at bounding box center [114, 138] width 64 height 16
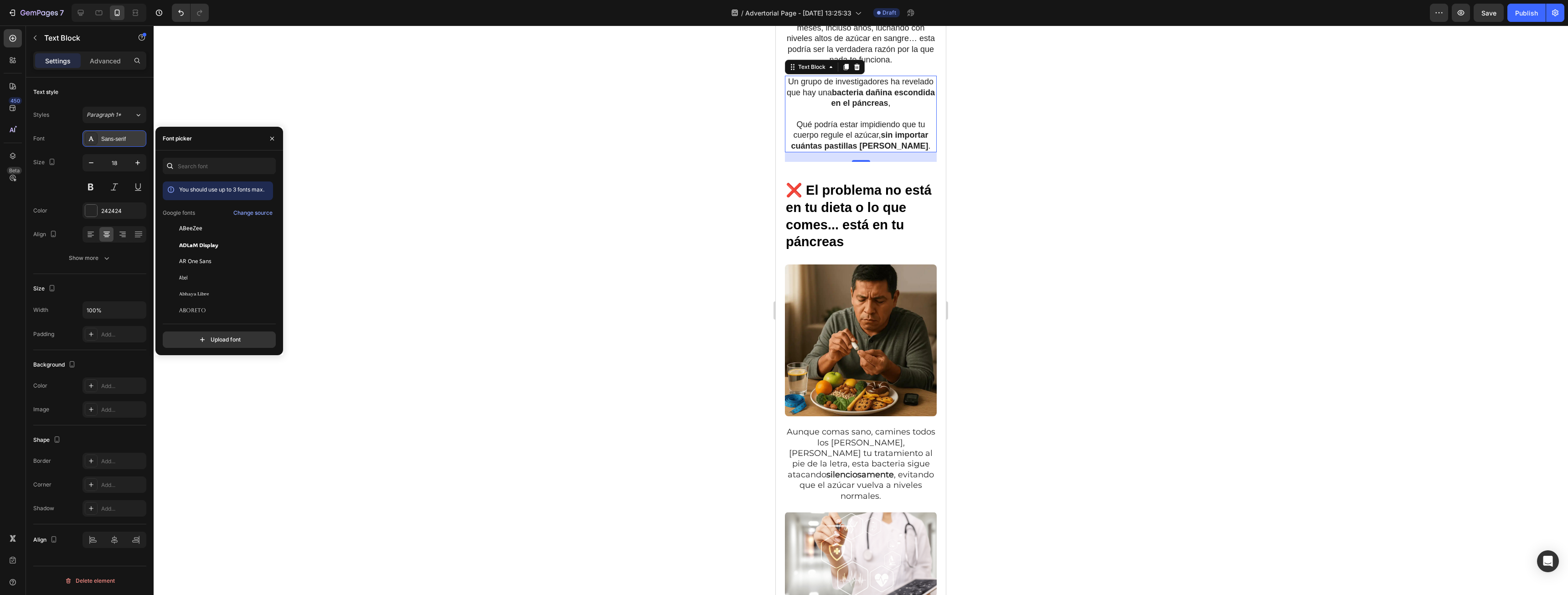
click at [126, 139] on div "Sans-serif" at bounding box center [122, 139] width 43 height 8
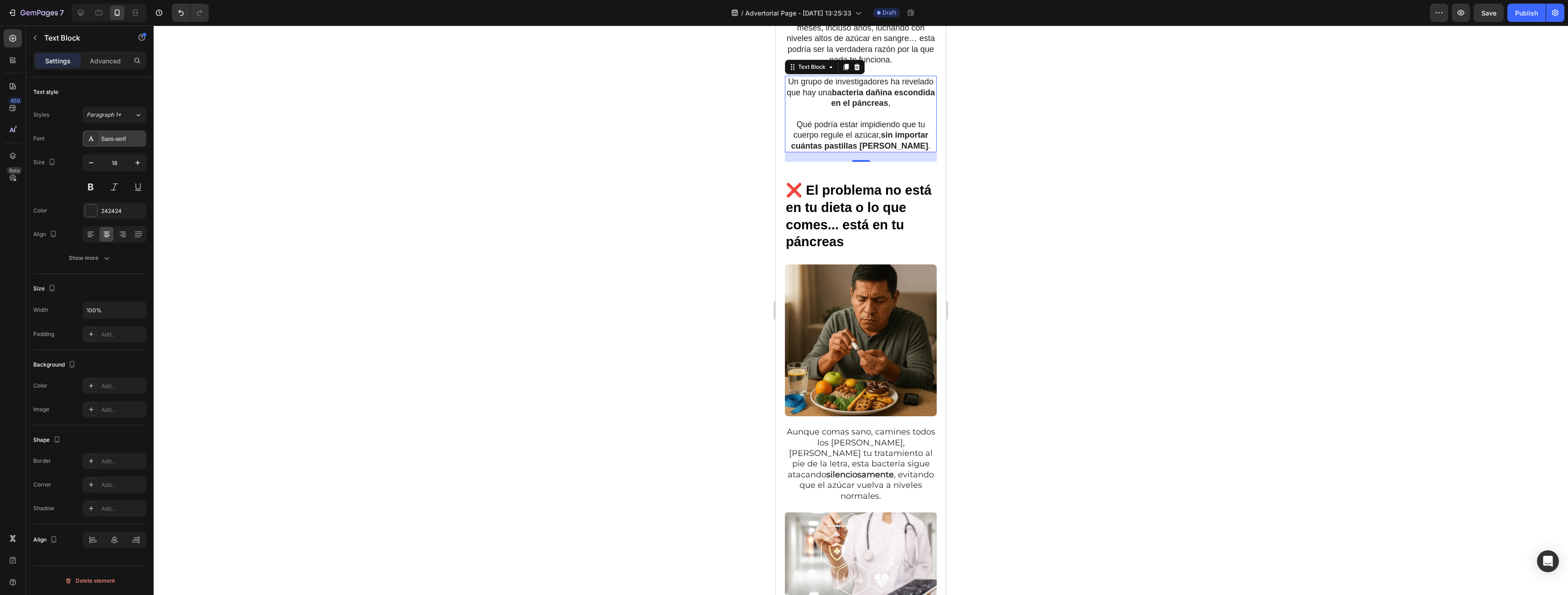
click at [126, 139] on div "Sans-serif" at bounding box center [122, 139] width 43 height 8
drag, startPoint x: 127, startPoint y: 138, endPoint x: 100, endPoint y: 141, distance: 27.2
click at [94, 143] on div "Sans-serif" at bounding box center [114, 138] width 64 height 16
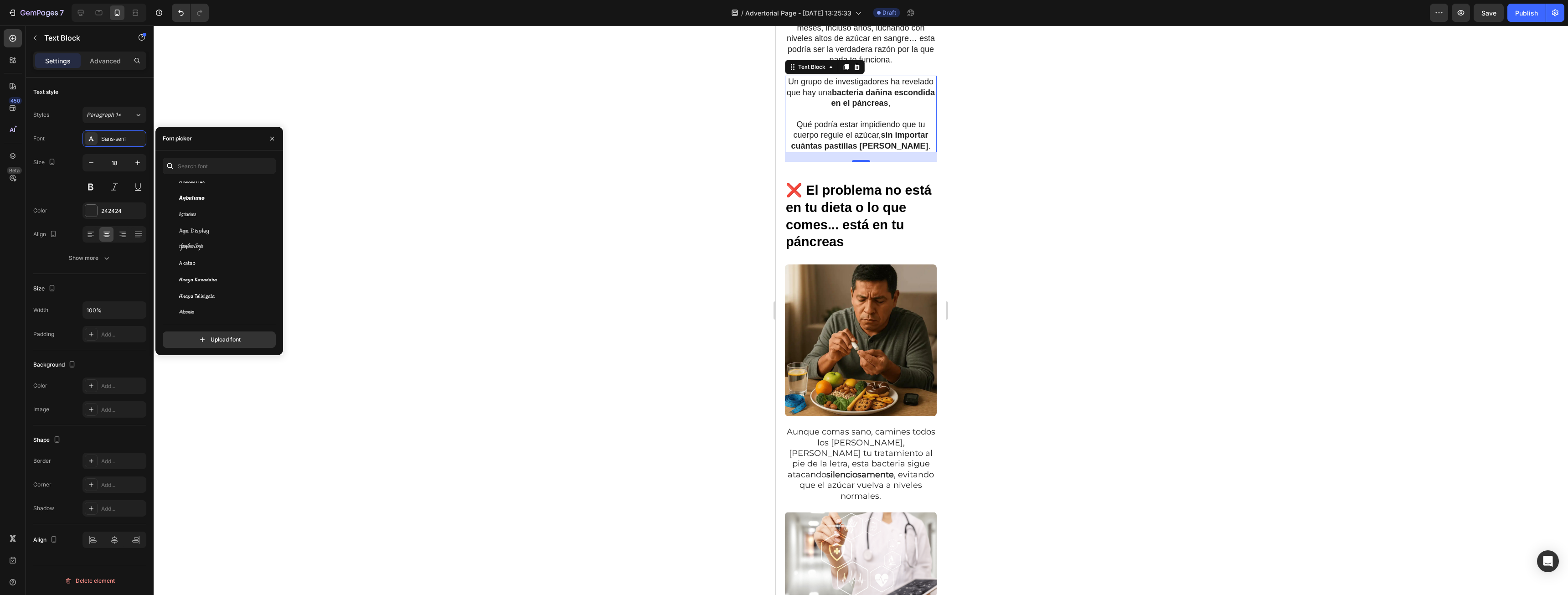
scroll to position [0, 0]
click at [273, 135] on icon "button" at bounding box center [272, 139] width 7 height 7
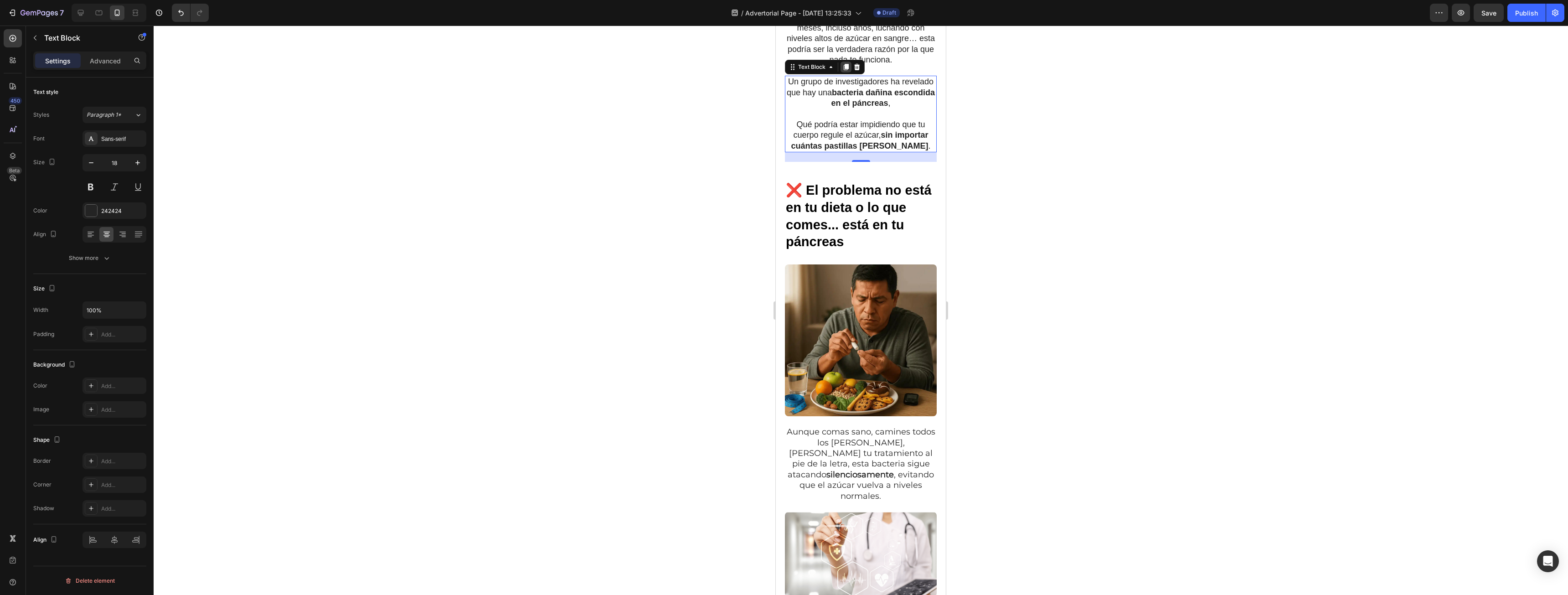
click at [847, 65] on icon at bounding box center [846, 68] width 5 height 6
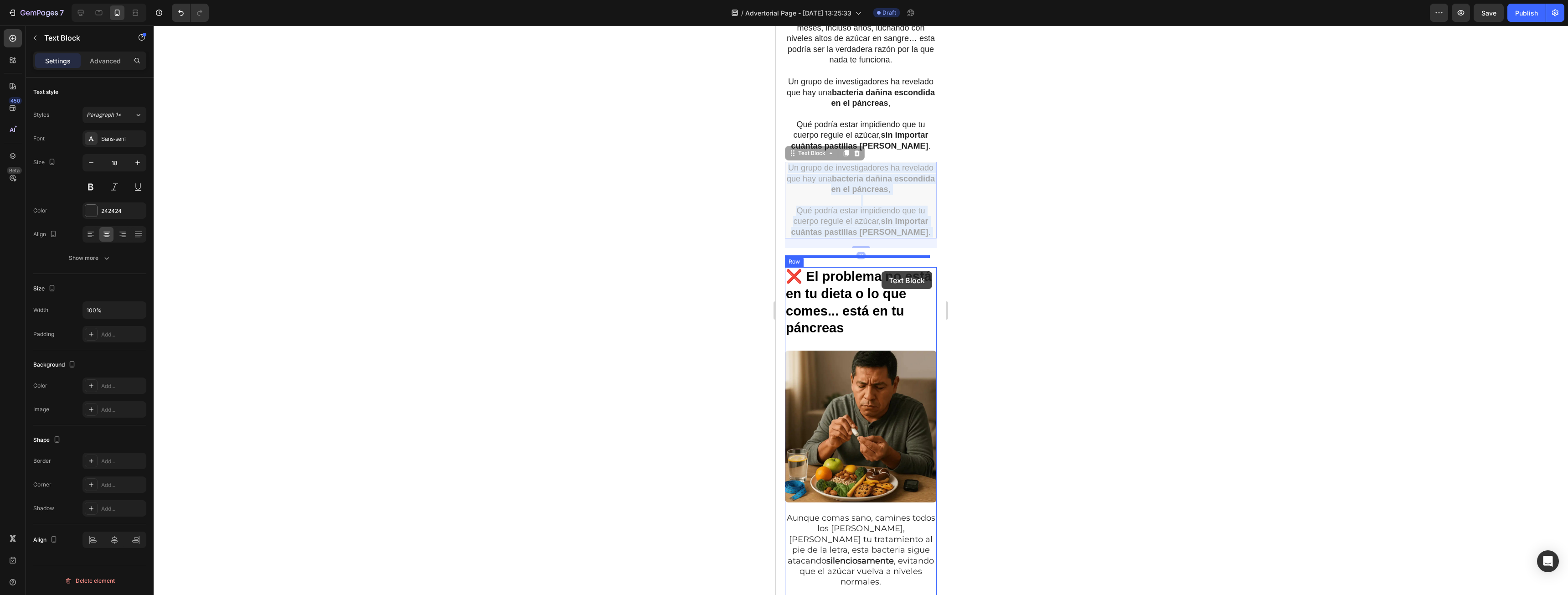
drag, startPoint x: 883, startPoint y: 169, endPoint x: 883, endPoint y: 254, distance: 85.0
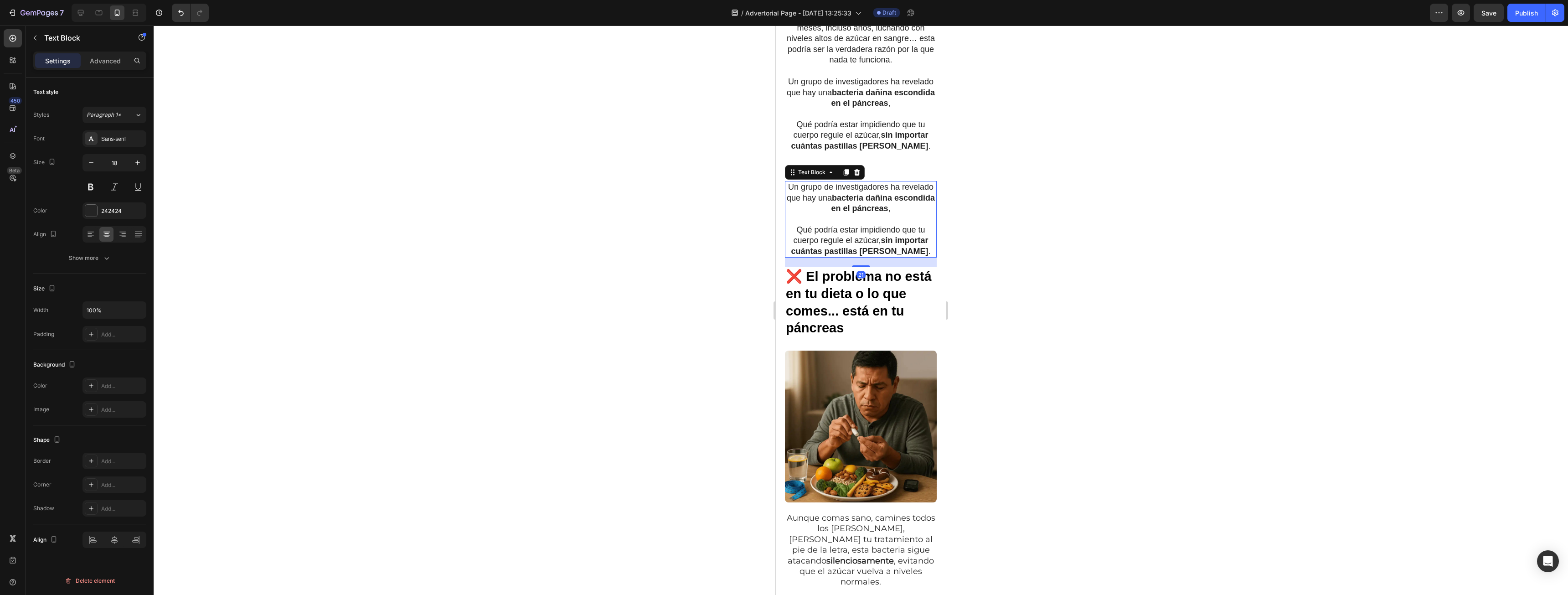
click at [1041, 171] on div at bounding box center [861, 310] width 1415 height 569
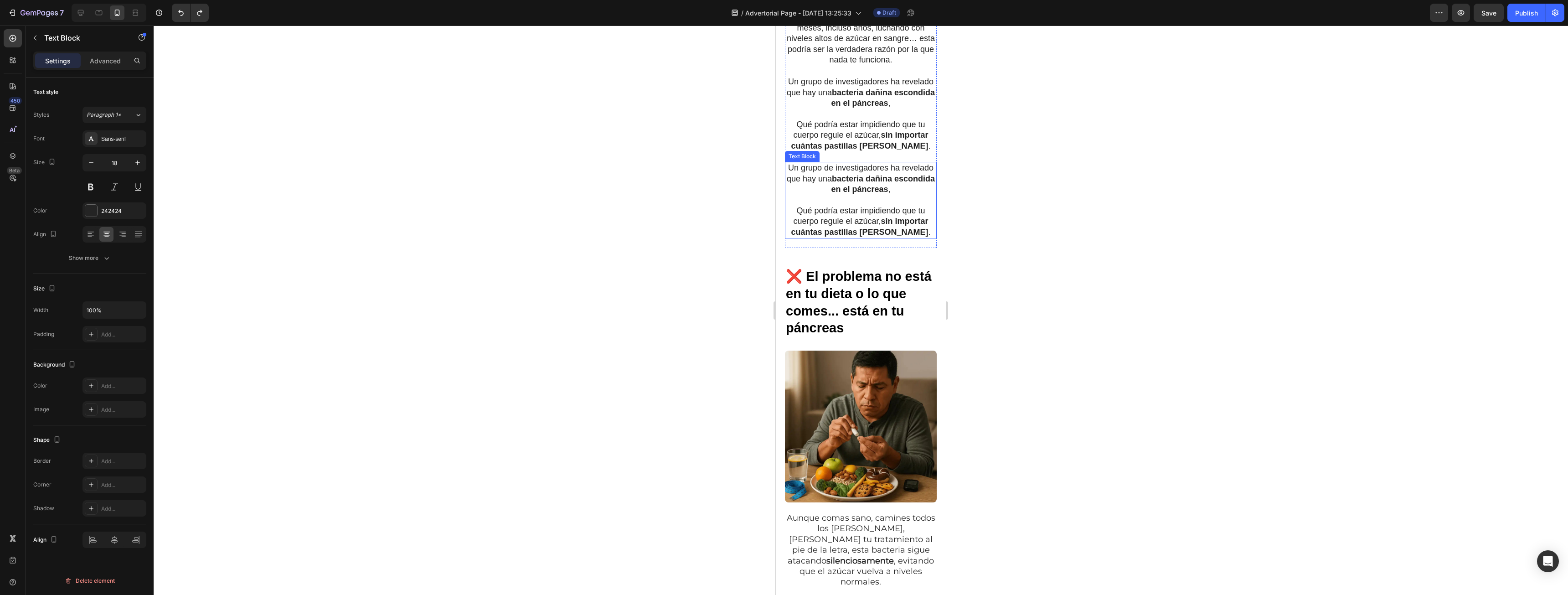
click at [831, 170] on p "Un grupo de investigadores ha revelado que hay una bacteria dañina escondida en…" at bounding box center [861, 178] width 150 height 32
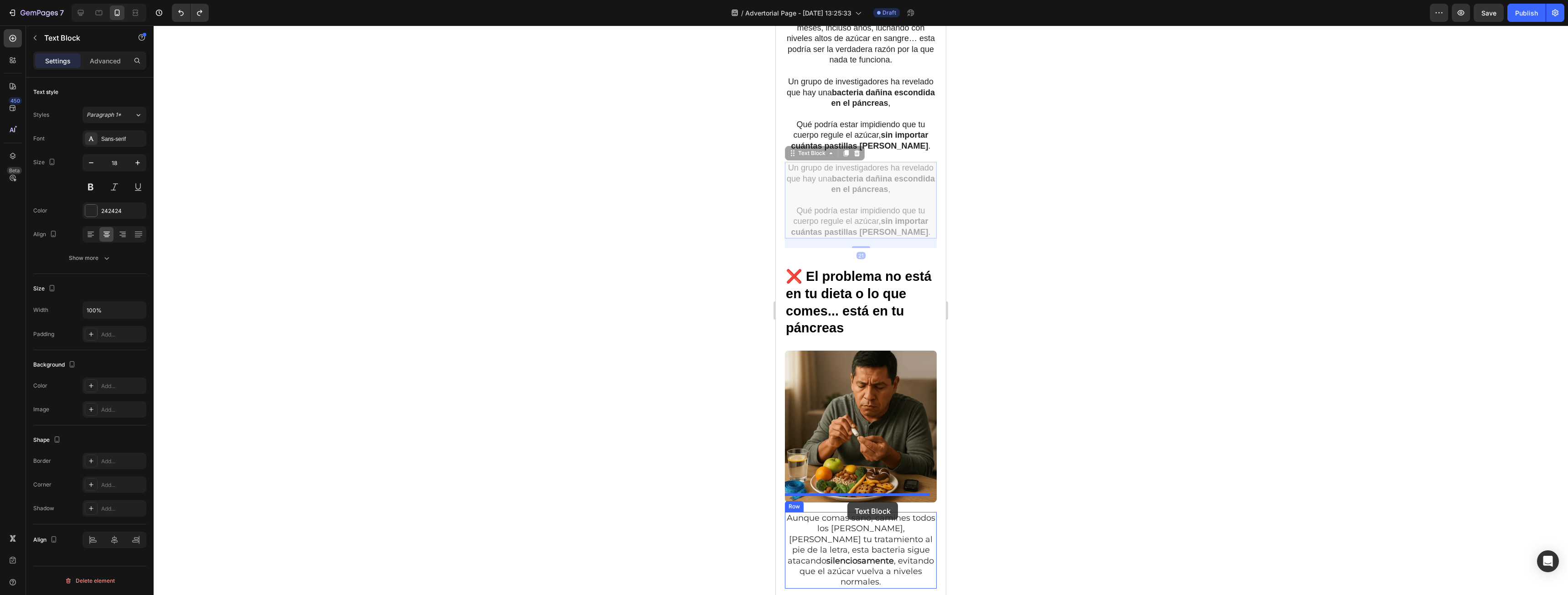
drag, startPoint x: 802, startPoint y: 149, endPoint x: 847, endPoint y: 502, distance: 355.9
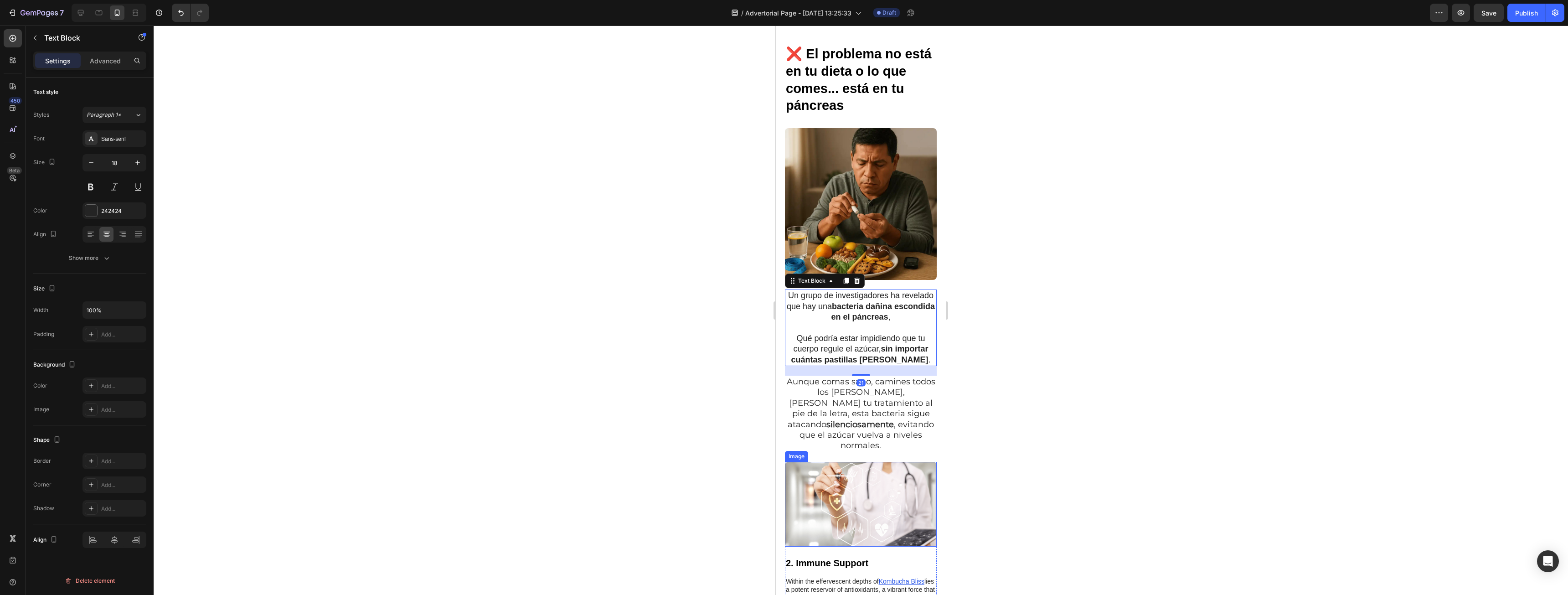
scroll to position [547, 0]
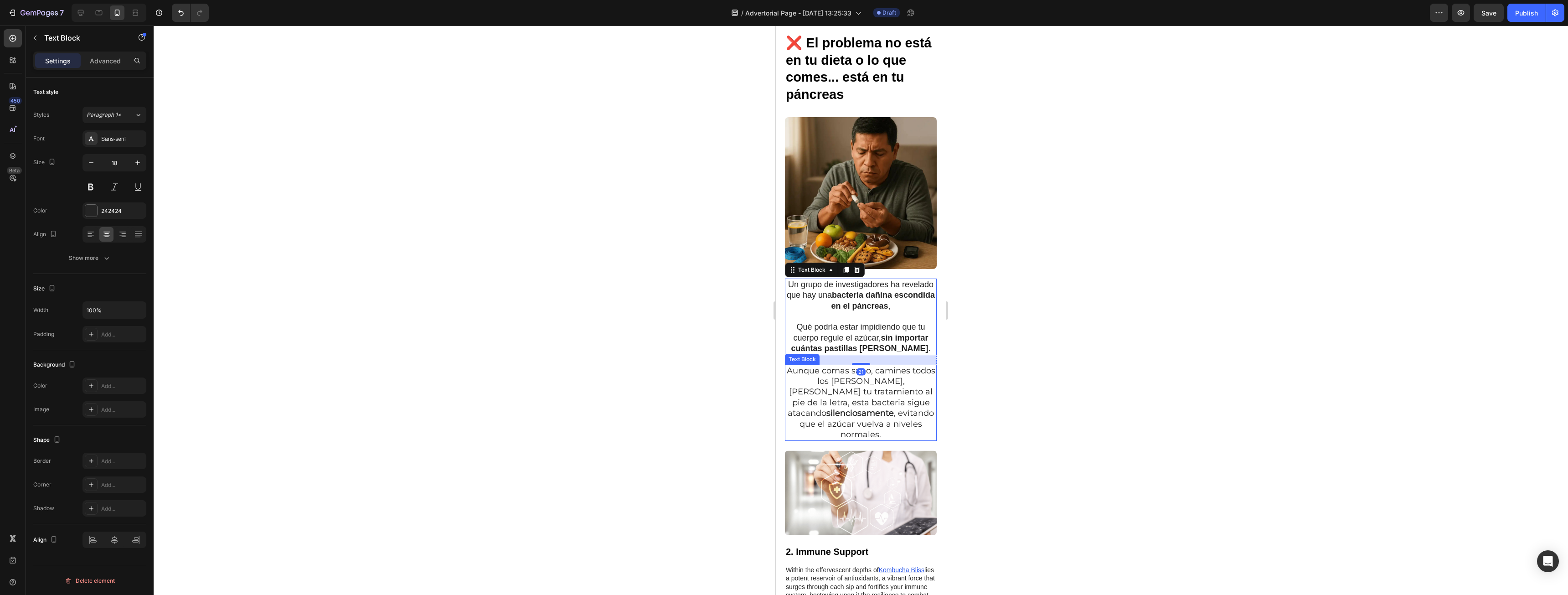
click at [903, 377] on p "Aunque comas sano, camines todos los [PERSON_NAME], [PERSON_NAME] tu tratamient…" at bounding box center [861, 403] width 150 height 75
click at [899, 377] on p "Aunque comas sano, camines todos los [PERSON_NAME], [PERSON_NAME] tu tratamient…" at bounding box center [861, 403] width 150 height 75
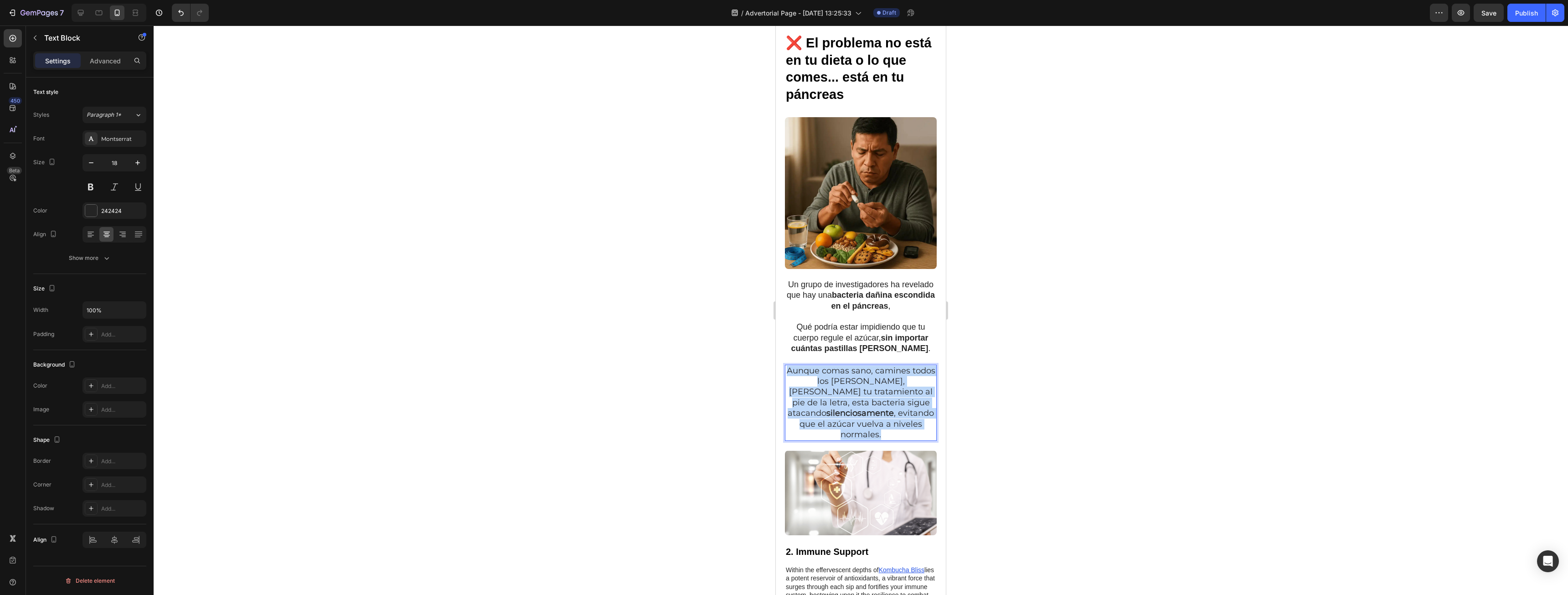
click at [899, 377] on p "Aunque comas sano, camines todos los [PERSON_NAME], [PERSON_NAME] tu tratamient…" at bounding box center [861, 403] width 150 height 75
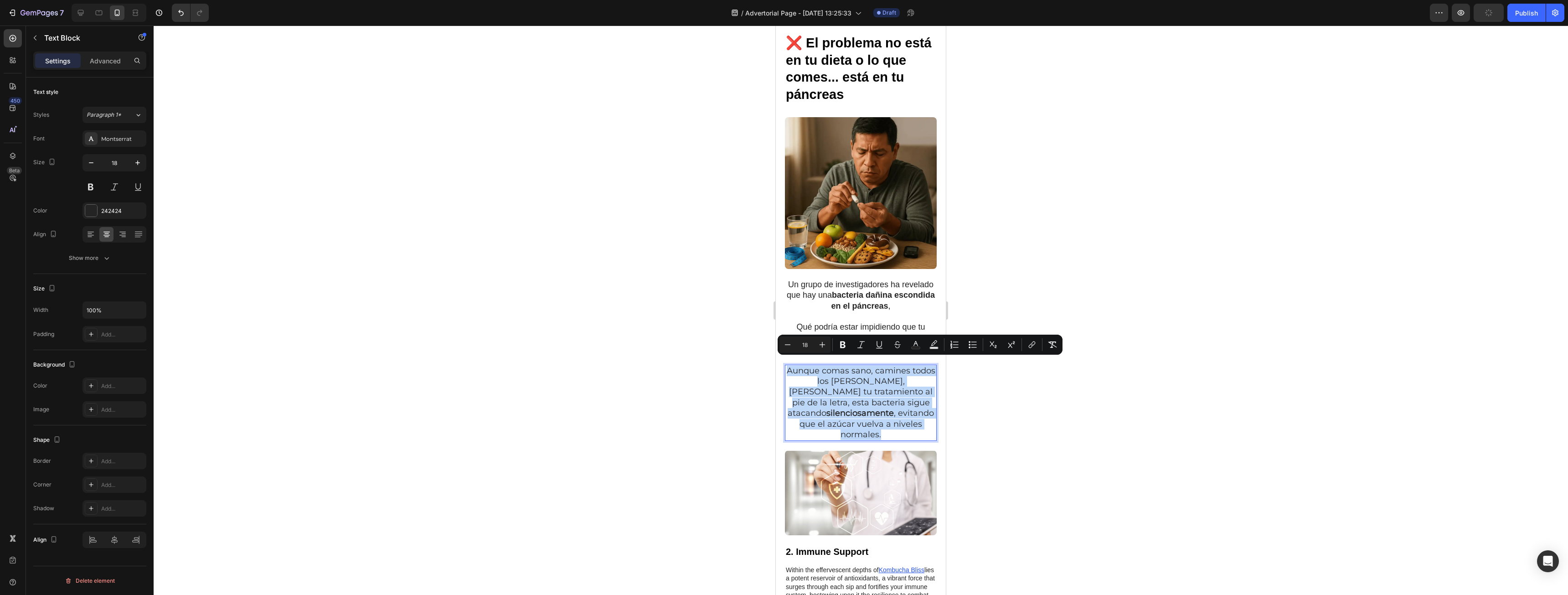
copy p "Aunque comas sano, camines todos los [PERSON_NAME], [PERSON_NAME] tu tratamient…"
click at [993, 383] on div at bounding box center [861, 310] width 1415 height 569
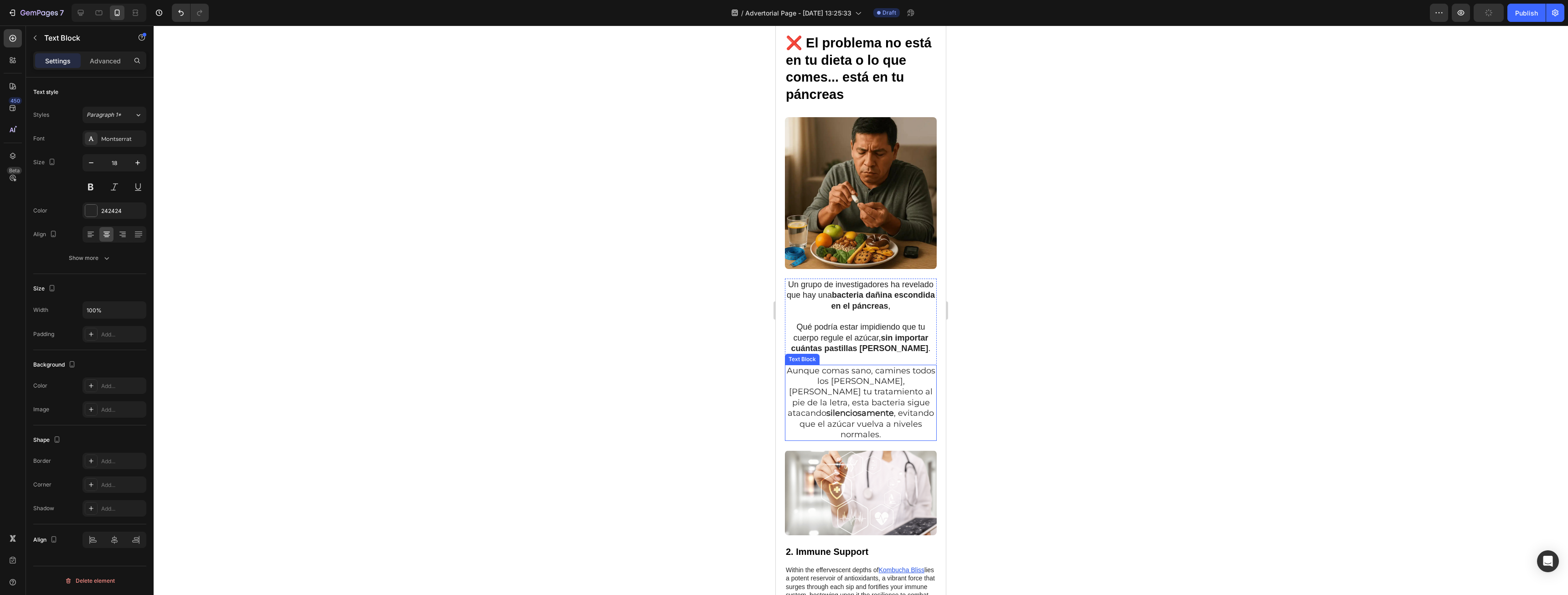
click at [894, 371] on p "Aunque comas sano, camines todos los [PERSON_NAME], [PERSON_NAME] tu tratamient…" at bounding box center [861, 403] width 150 height 75
click at [859, 353] on icon at bounding box center [857, 356] width 7 height 7
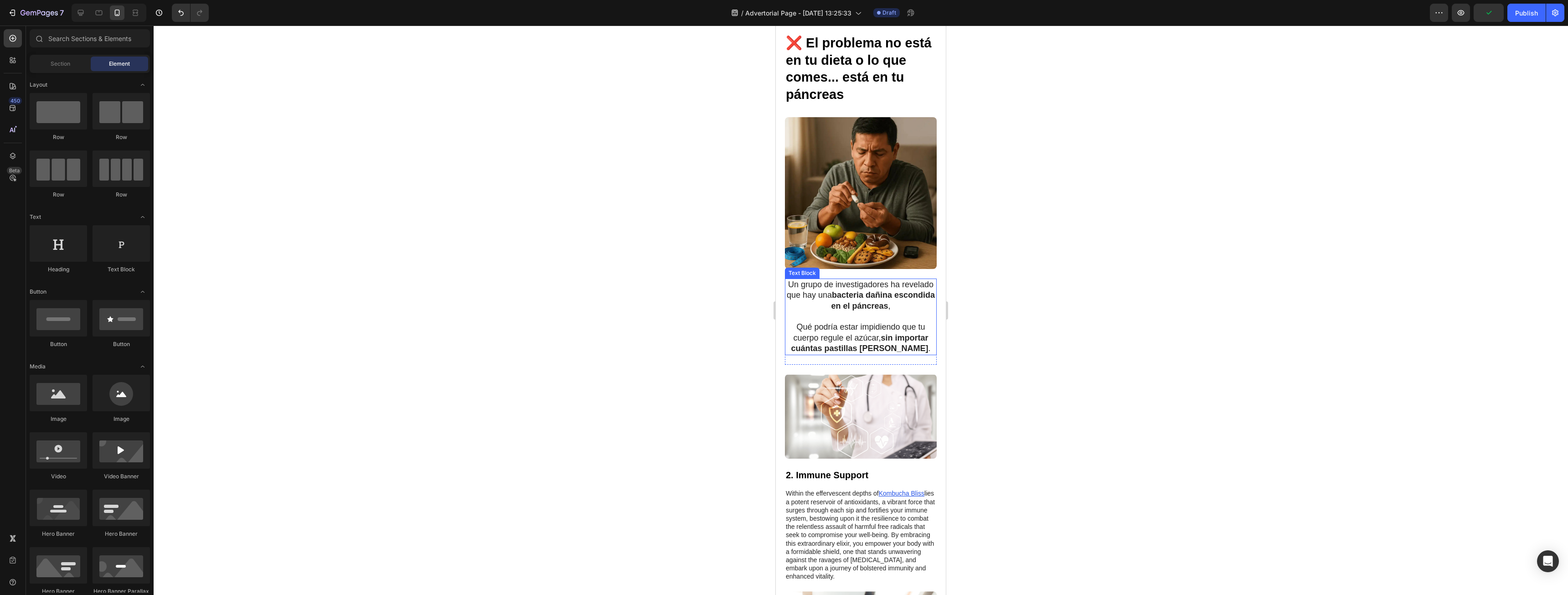
click at [863, 298] on strong "bacteria dañina escondida en el páncreas" at bounding box center [883, 300] width 104 height 19
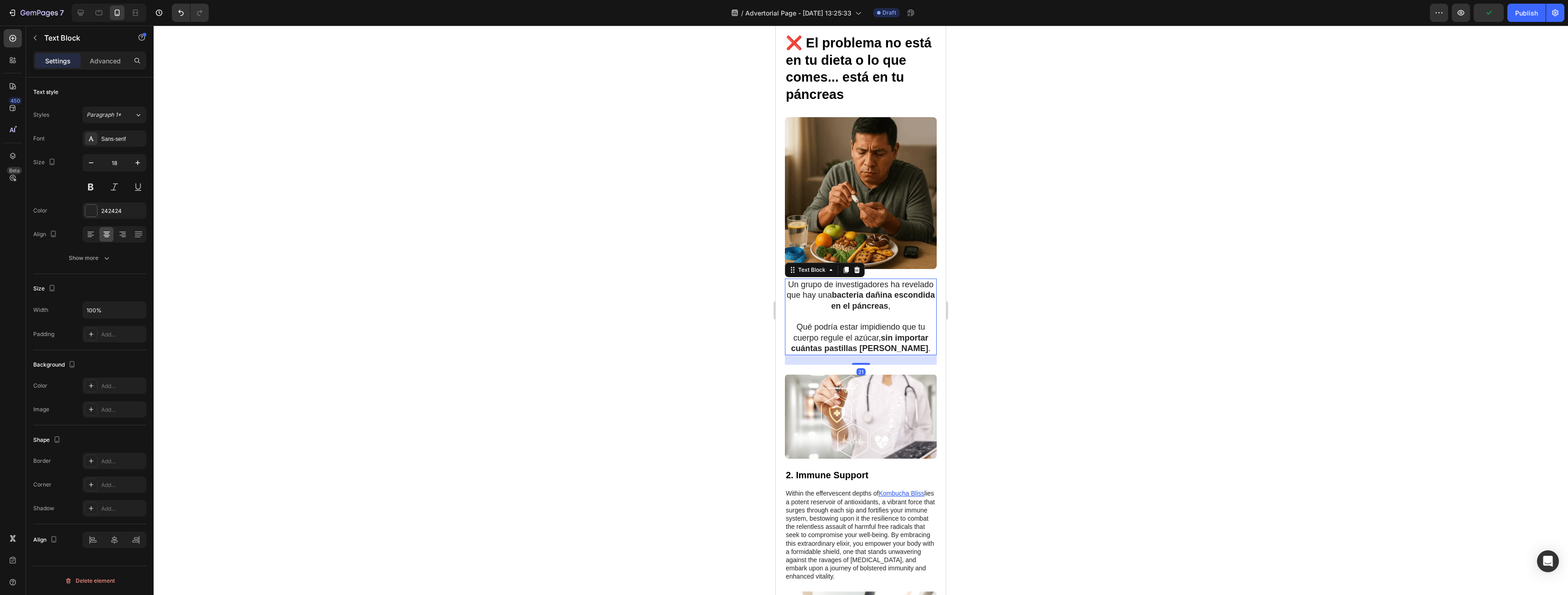
click at [836, 284] on p "Un grupo de investigadores ha revelado que hay una bacteria dañina escondida en…" at bounding box center [861, 295] width 150 height 32
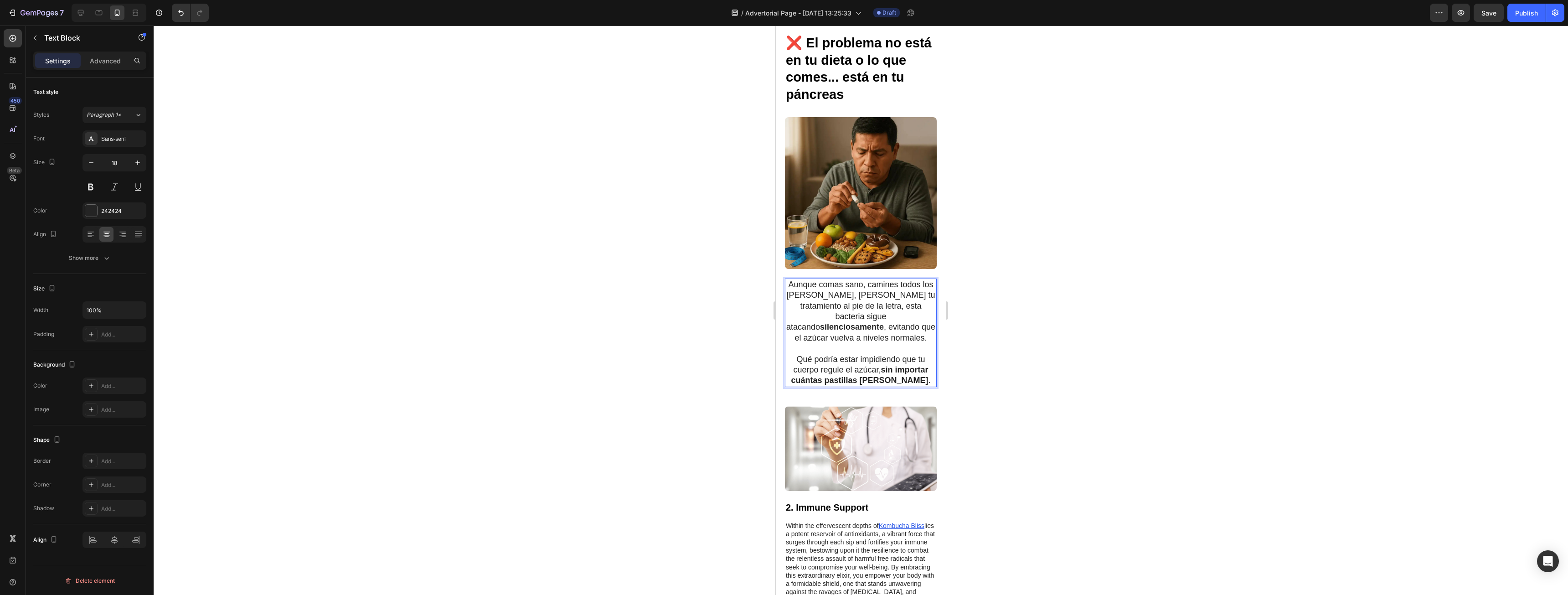
click at [897, 365] on strong "sin importar cuántas pastillas [PERSON_NAME]" at bounding box center [859, 375] width 137 height 19
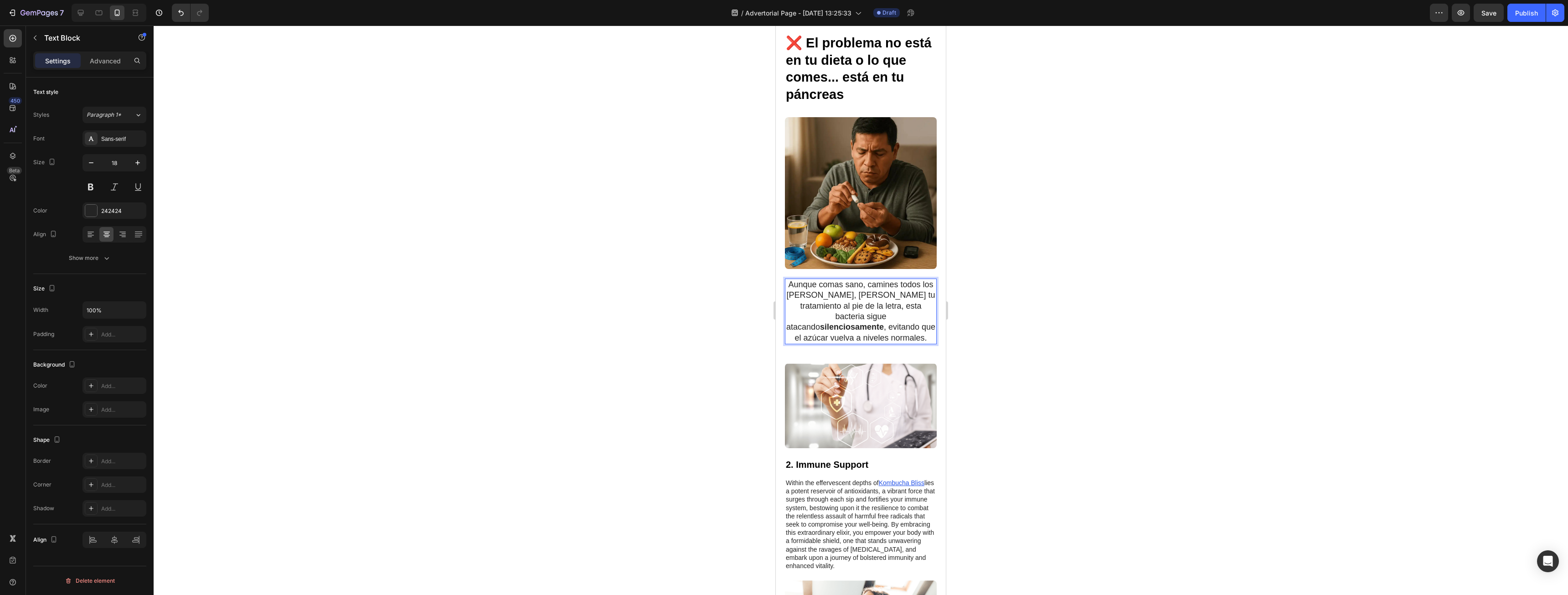
click at [1059, 335] on div at bounding box center [861, 310] width 1415 height 569
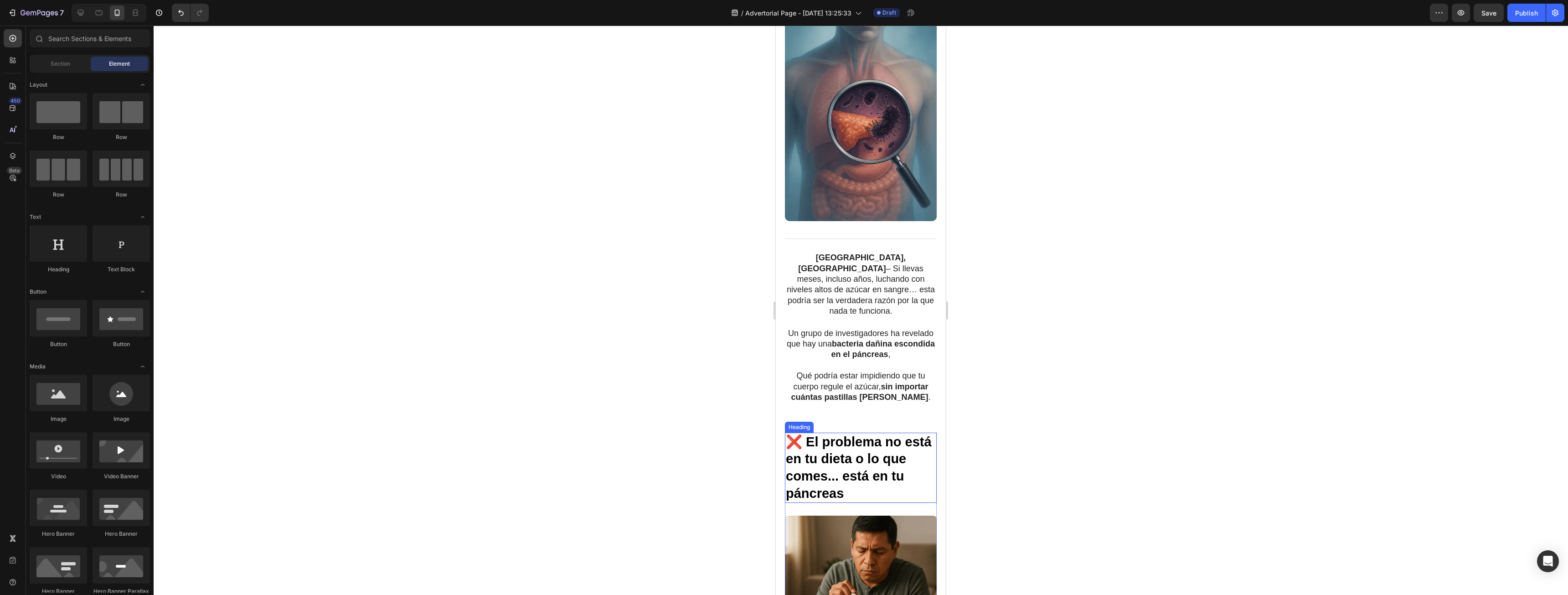
scroll to position [0, 0]
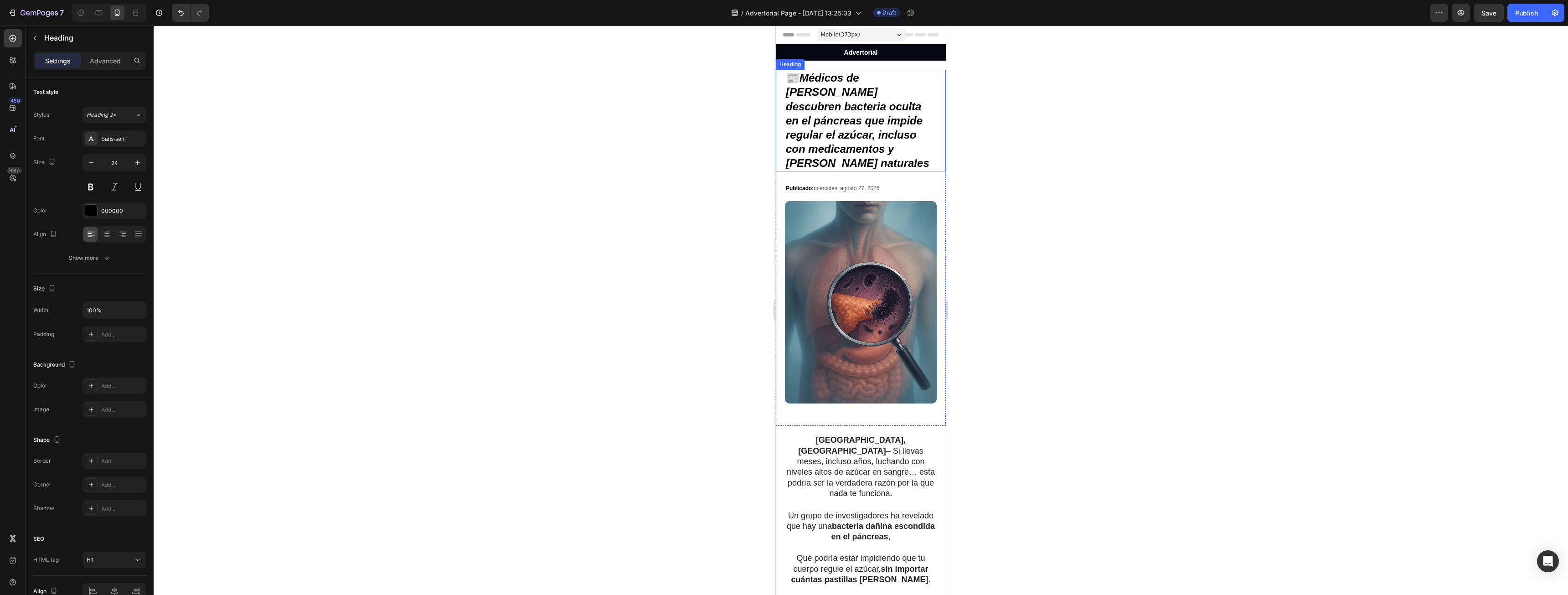
click at [860, 122] on icon "Médicos de [PERSON_NAME] descubren bacteria oculta en el páncreas que impide re…" at bounding box center [858, 121] width 144 height 97
